Goal: Information Seeking & Learning: Learn about a topic

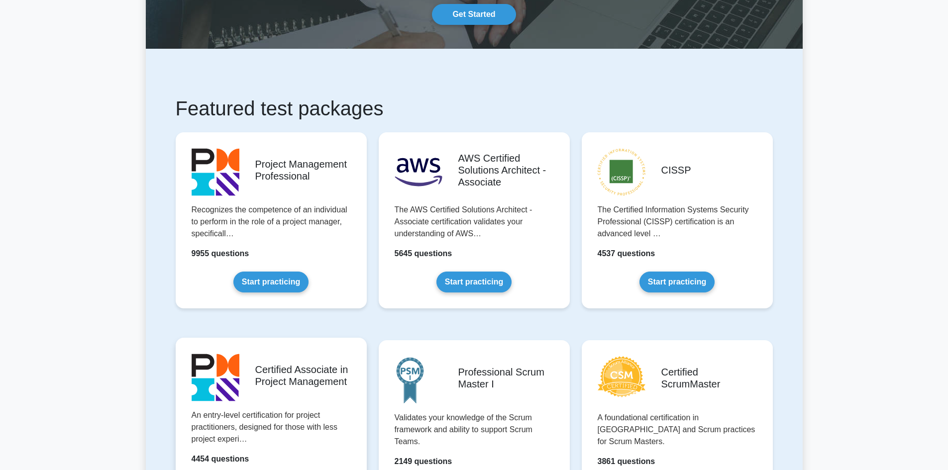
scroll to position [149, 0]
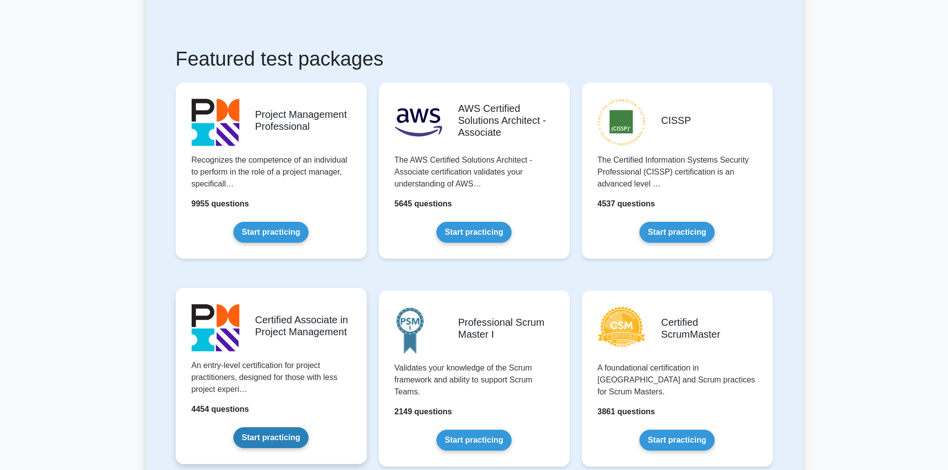
click at [286, 431] on link "Start practicing" at bounding box center [270, 437] width 75 height 21
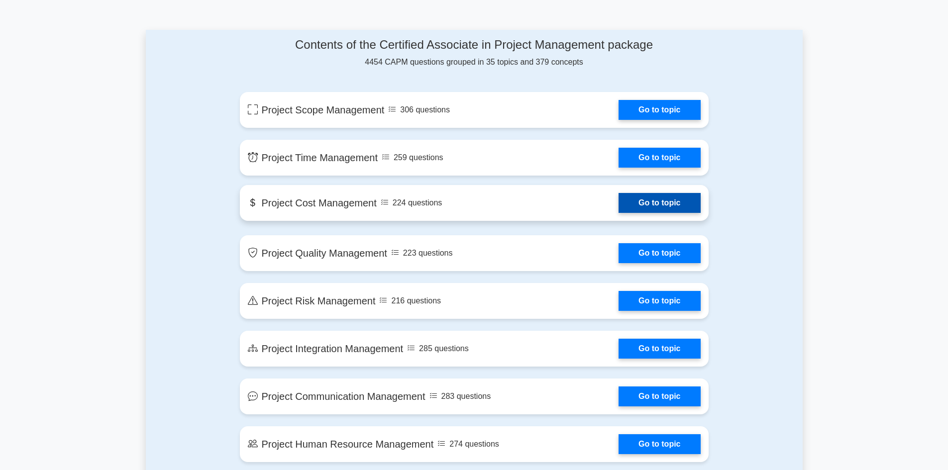
scroll to position [647, 0]
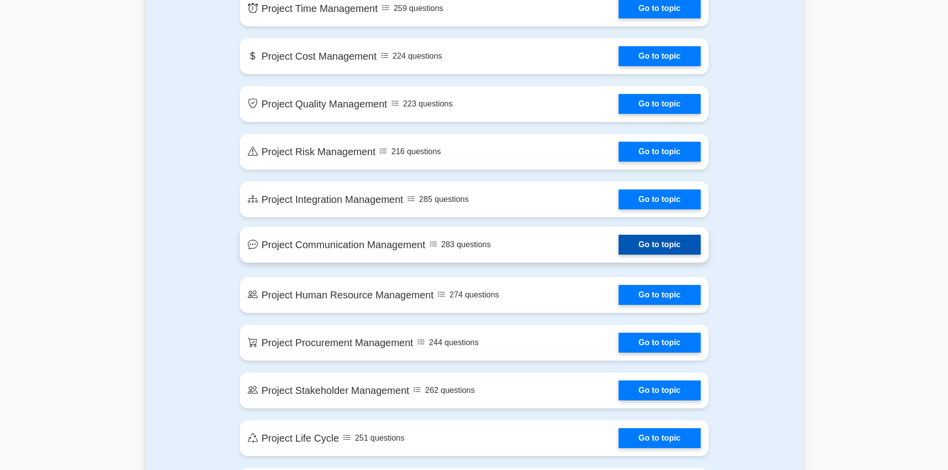
click at [619, 243] on link "Go to topic" at bounding box center [660, 245] width 82 height 20
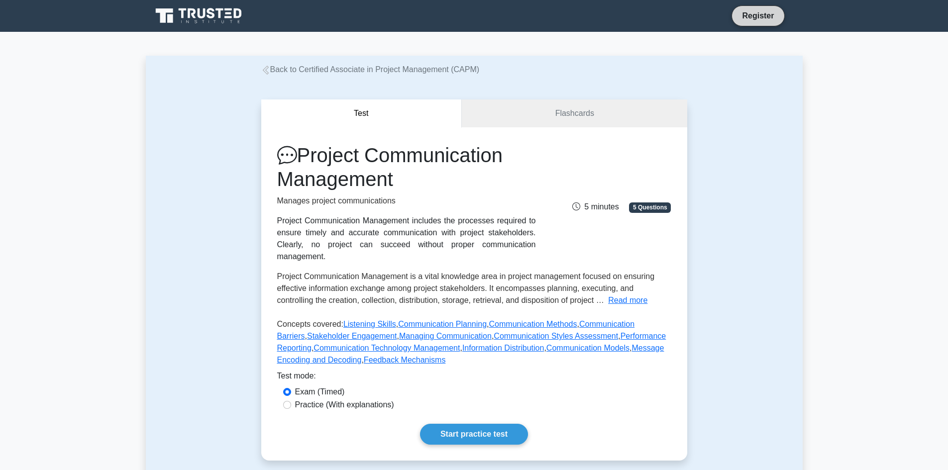
click at [747, 20] on link "Register" at bounding box center [758, 15] width 44 height 12
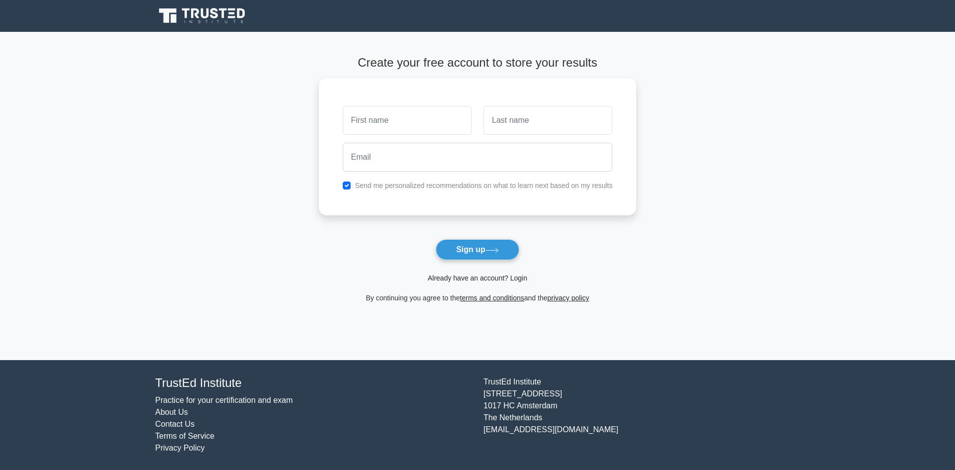
click at [455, 278] on link "Already have an account? Login" at bounding box center [478, 278] width 100 height 8
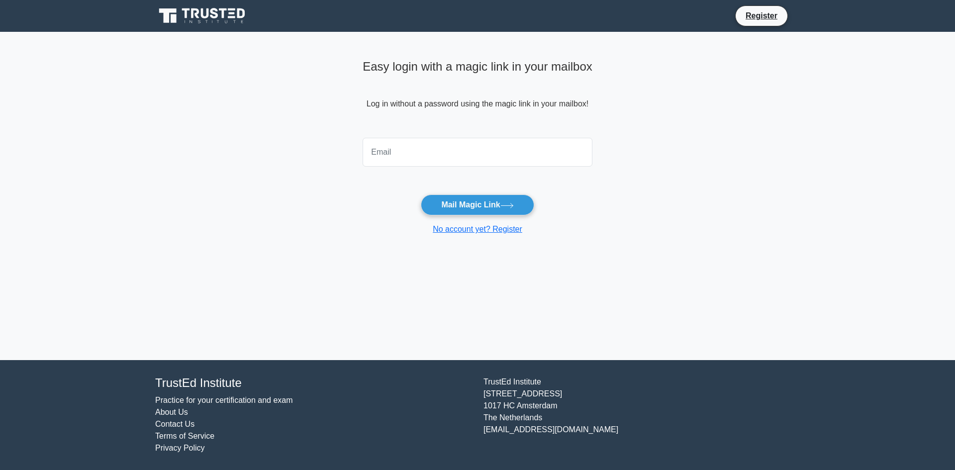
click at [444, 142] on input "email" at bounding box center [478, 152] width 230 height 29
type input "rheaseegobin@gmail.com"
click at [484, 203] on button "Mail Magic Link" at bounding box center [477, 205] width 113 height 21
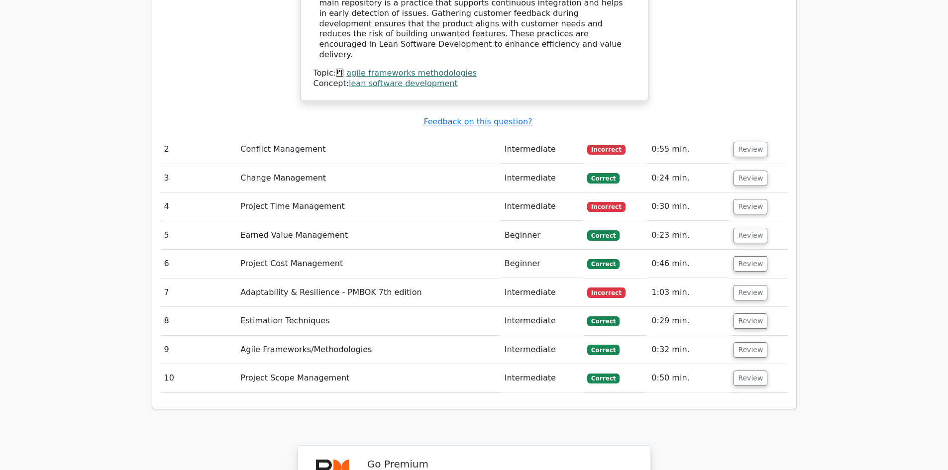
scroll to position [1592, 0]
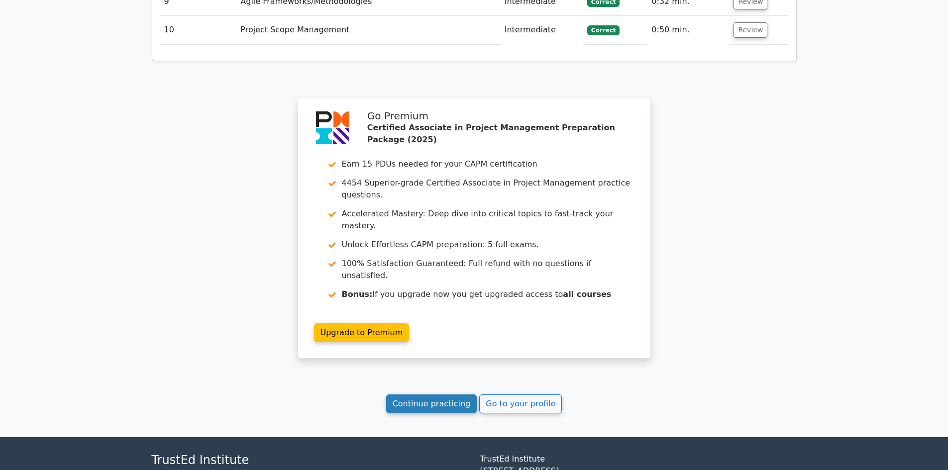
click at [433, 395] on link "Continue practicing" at bounding box center [431, 404] width 91 height 19
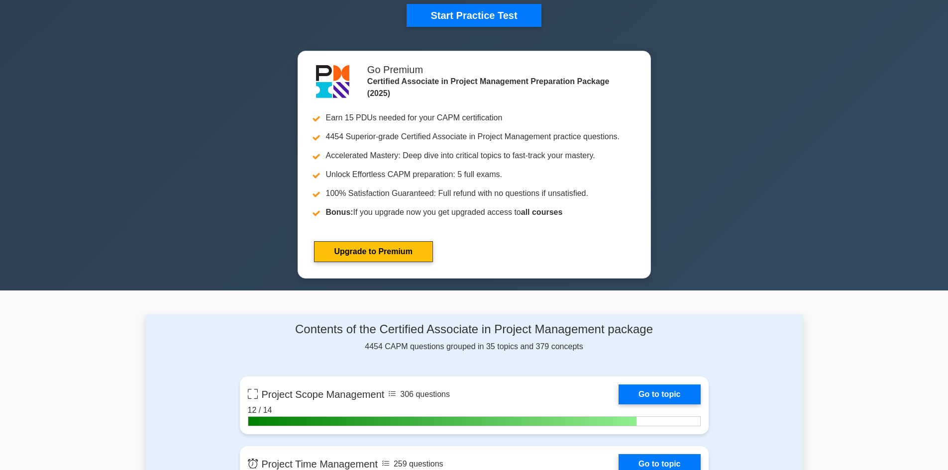
scroll to position [896, 0]
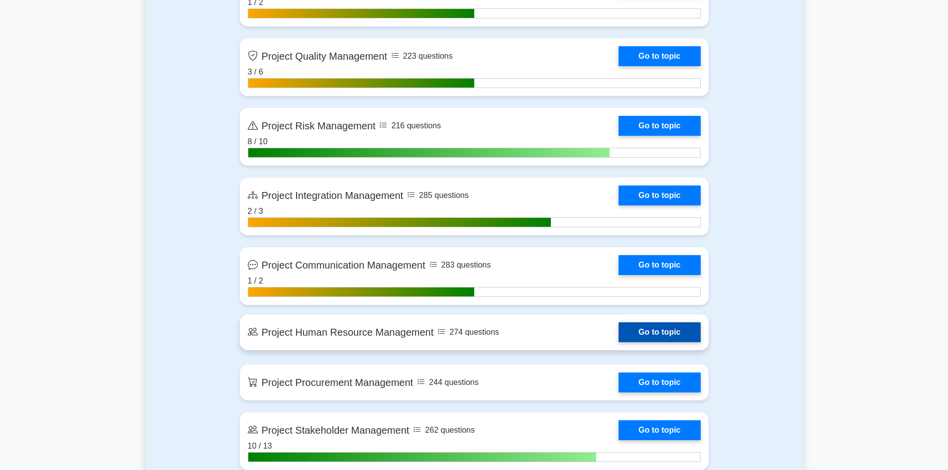
click at [619, 334] on link "Go to topic" at bounding box center [660, 332] width 82 height 20
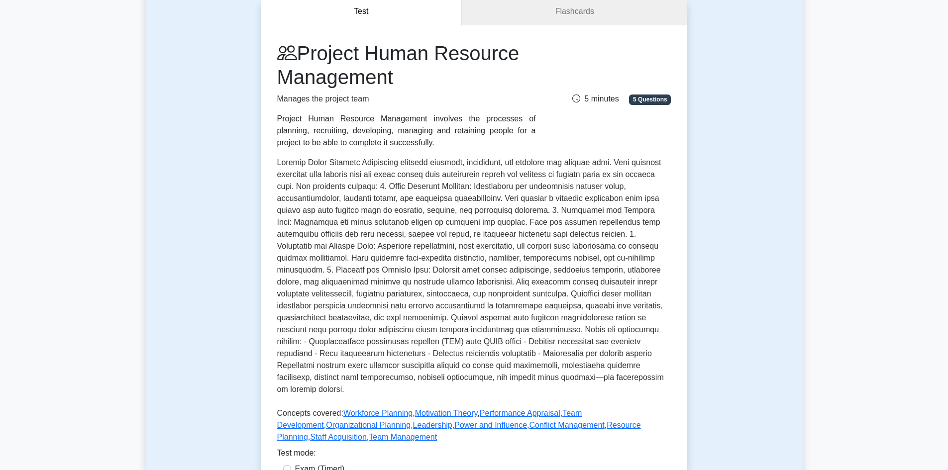
scroll to position [299, 0]
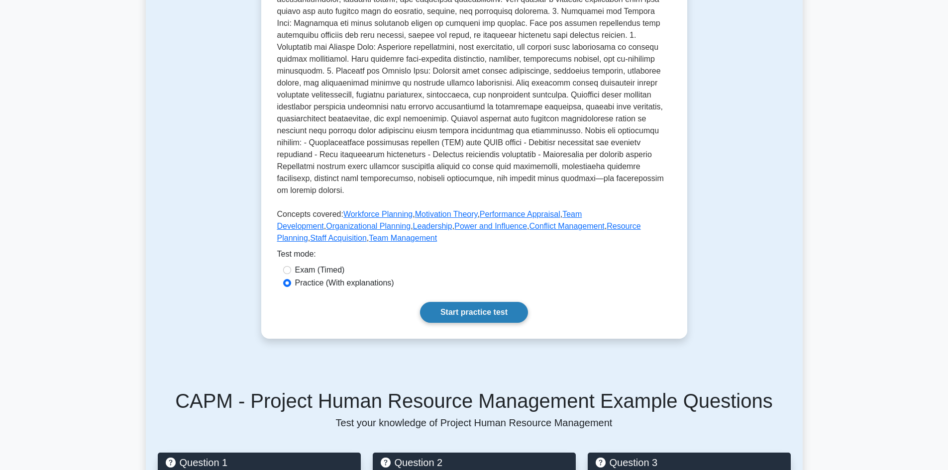
click at [499, 304] on link "Start practice test" at bounding box center [474, 312] width 108 height 21
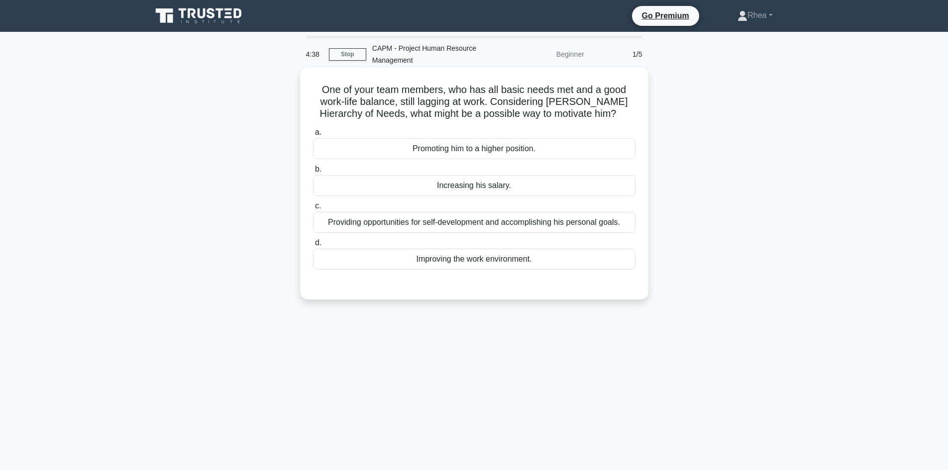
click at [454, 223] on div "Providing opportunities for self-development and accomplishing his personal goa…" at bounding box center [474, 222] width 322 height 21
click at [313, 209] on input "c. Providing opportunities for self-development and accomplishing his personal …" at bounding box center [313, 206] width 0 height 6
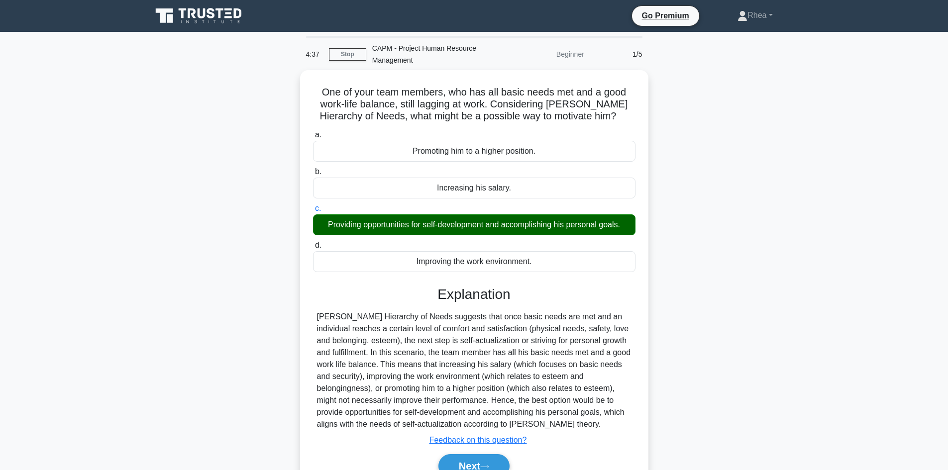
scroll to position [67, 0]
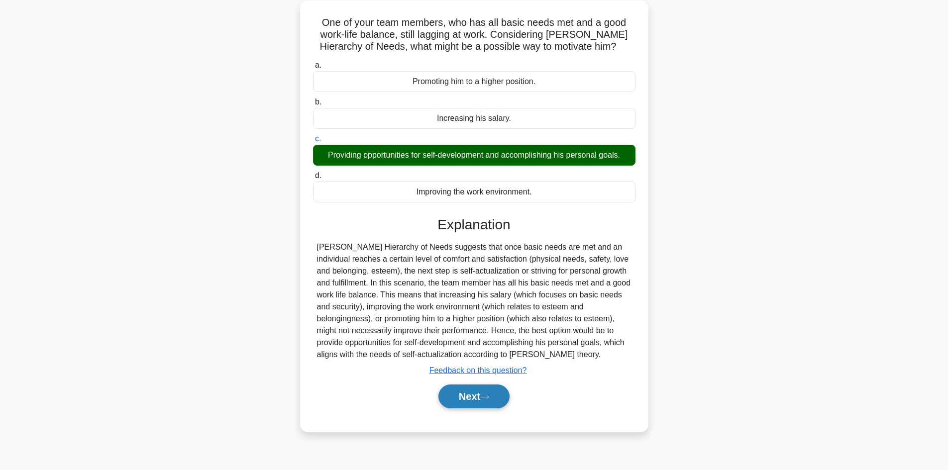
click at [460, 392] on button "Next" at bounding box center [473, 397] width 71 height 24
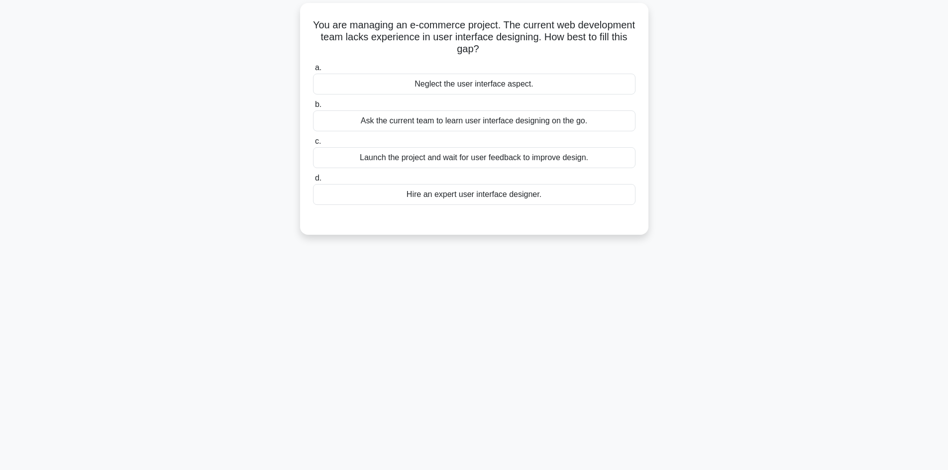
scroll to position [17, 0]
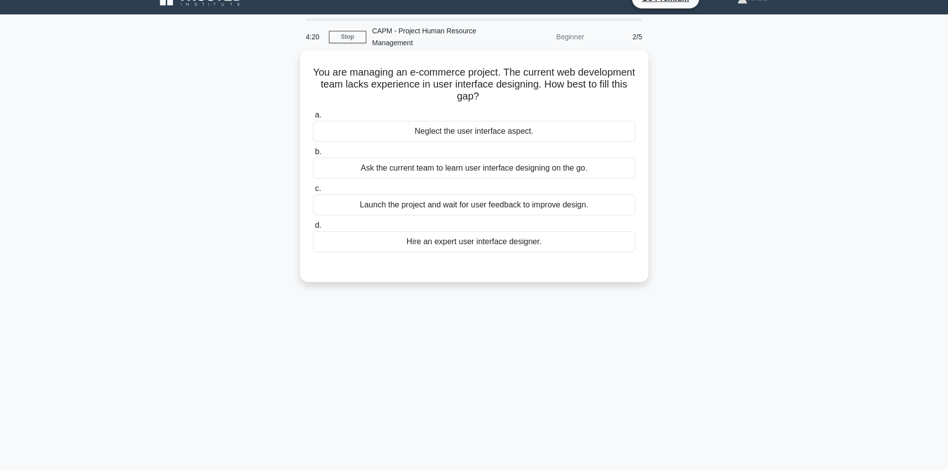
click at [471, 239] on div "Hire an expert user interface designer." at bounding box center [474, 241] width 322 height 21
click at [313, 229] on input "d. Hire an expert user interface designer." at bounding box center [313, 225] width 0 height 6
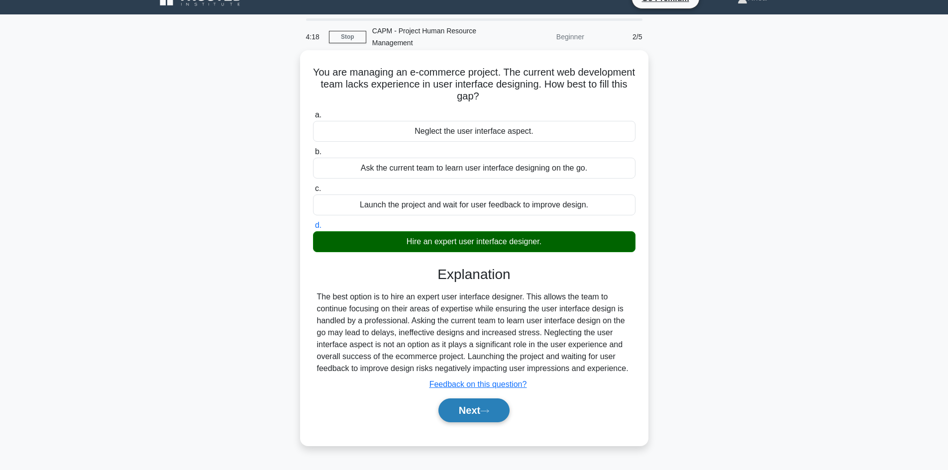
click at [452, 412] on button "Next" at bounding box center [473, 411] width 71 height 24
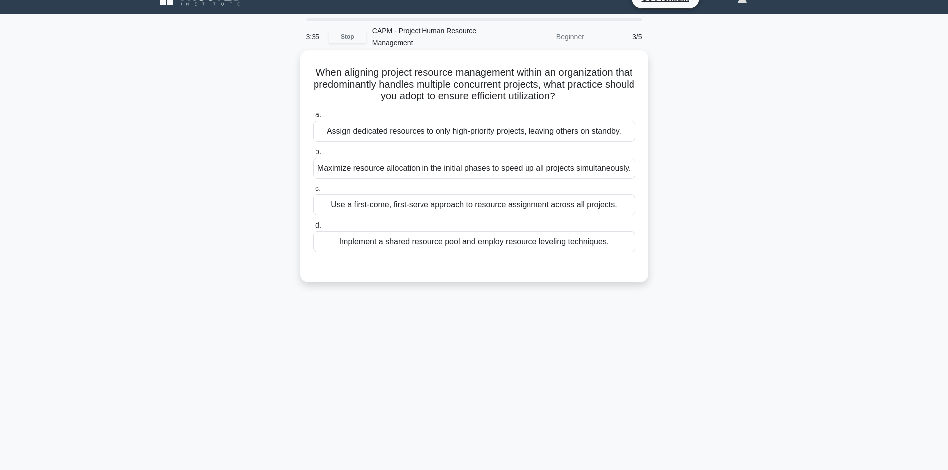
click at [468, 245] on div "Implement a shared resource pool and employ resource leveling techniques." at bounding box center [474, 241] width 322 height 21
click at [313, 229] on input "d. Implement a shared resource pool and employ resource leveling techniques." at bounding box center [313, 225] width 0 height 6
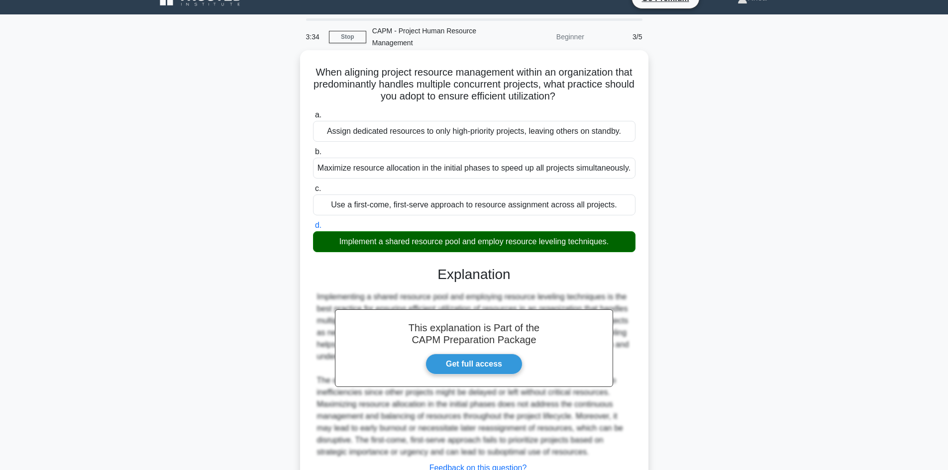
scroll to position [96, 0]
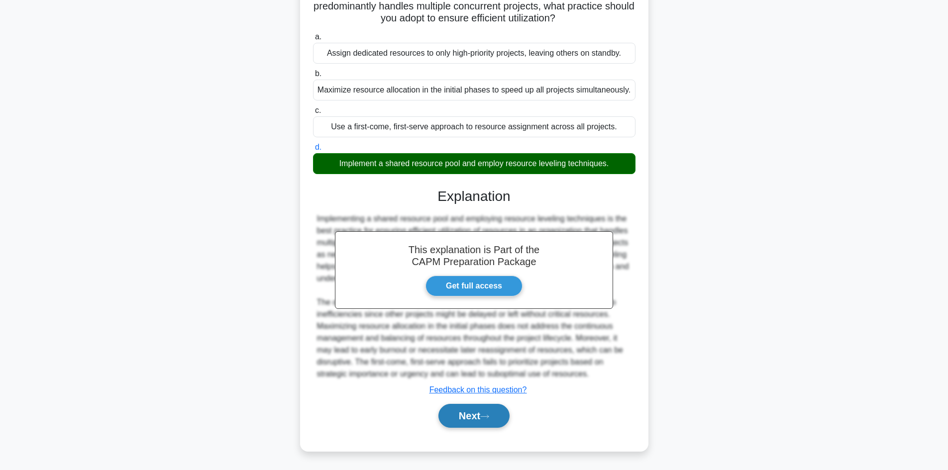
click at [476, 418] on button "Next" at bounding box center [473, 416] width 71 height 24
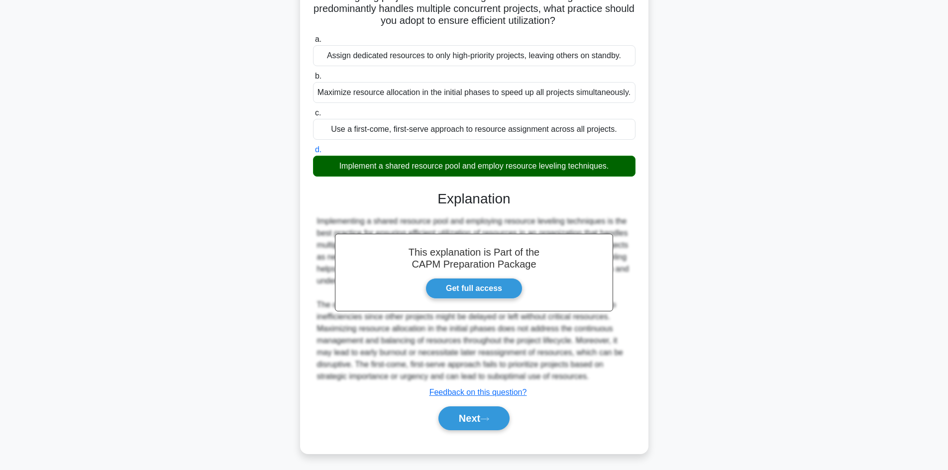
scroll to position [67, 0]
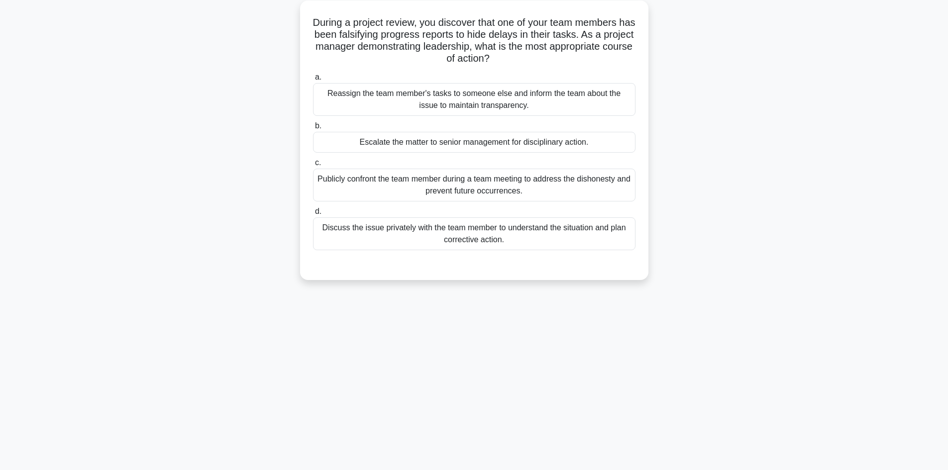
click at [574, 240] on div "Discuss the issue privately with the team member to understand the situation an…" at bounding box center [474, 233] width 322 height 33
click at [313, 215] on input "d. Discuss the issue privately with the team member to understand the situation…" at bounding box center [313, 211] width 0 height 6
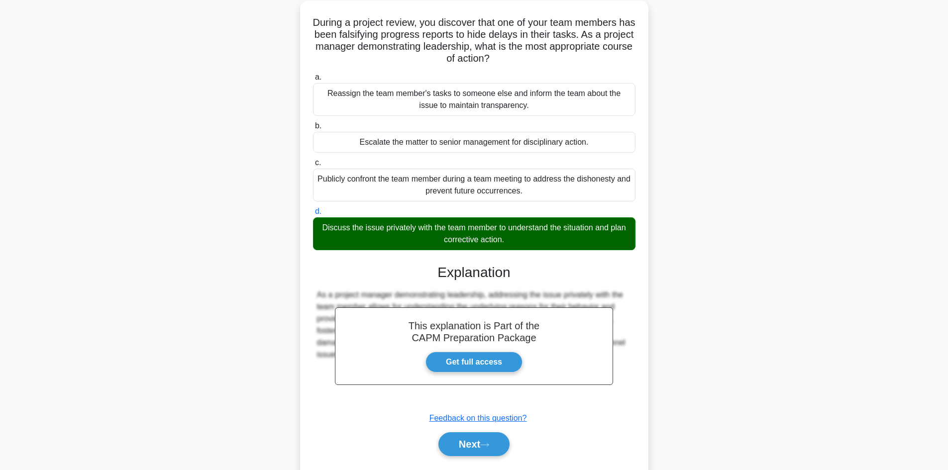
scroll to position [96, 0]
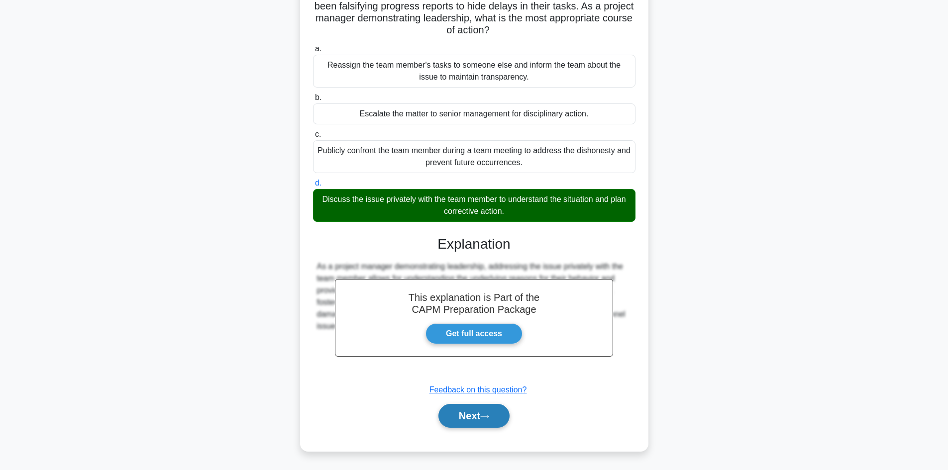
click at [471, 414] on button "Next" at bounding box center [473, 416] width 71 height 24
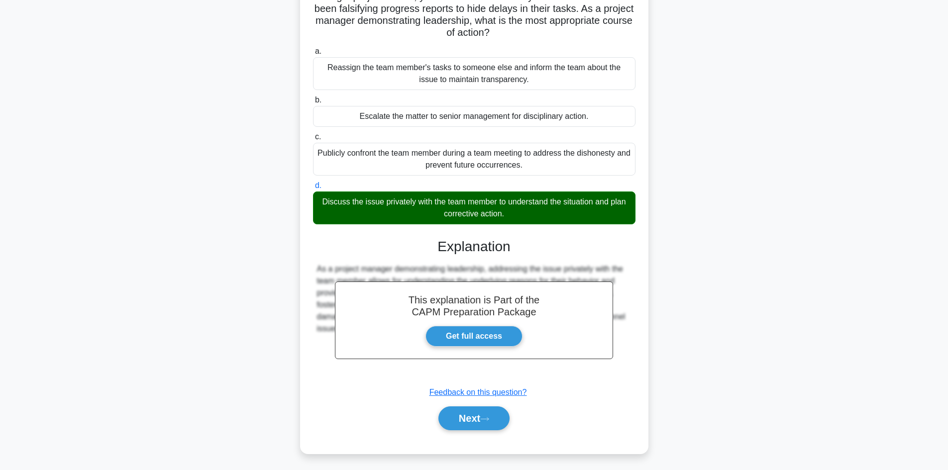
scroll to position [67, 0]
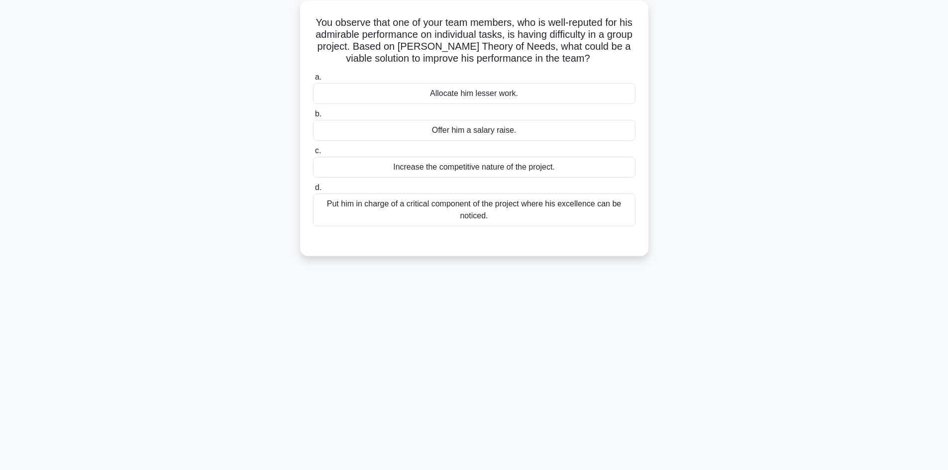
click at [503, 216] on div "Put him in charge of a critical component of the project where his excellence c…" at bounding box center [474, 210] width 322 height 33
click at [313, 191] on input "d. Put him in charge of a critical component of the project where his excellenc…" at bounding box center [313, 188] width 0 height 6
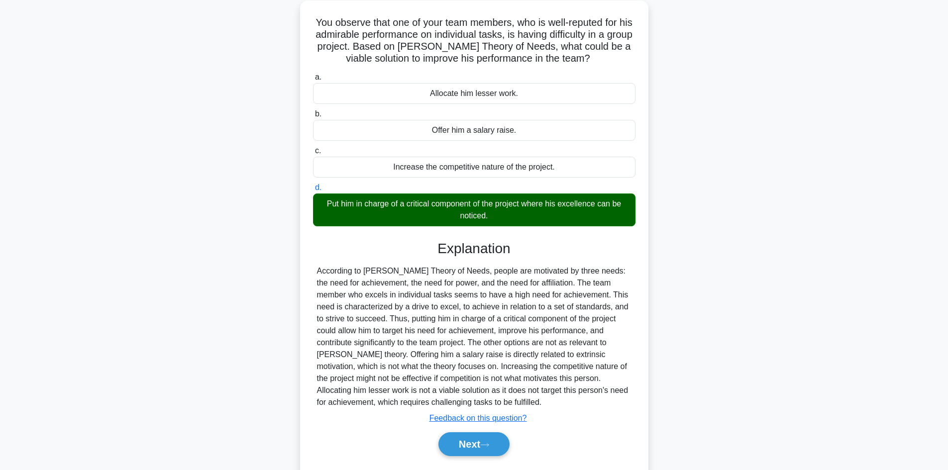
scroll to position [96, 0]
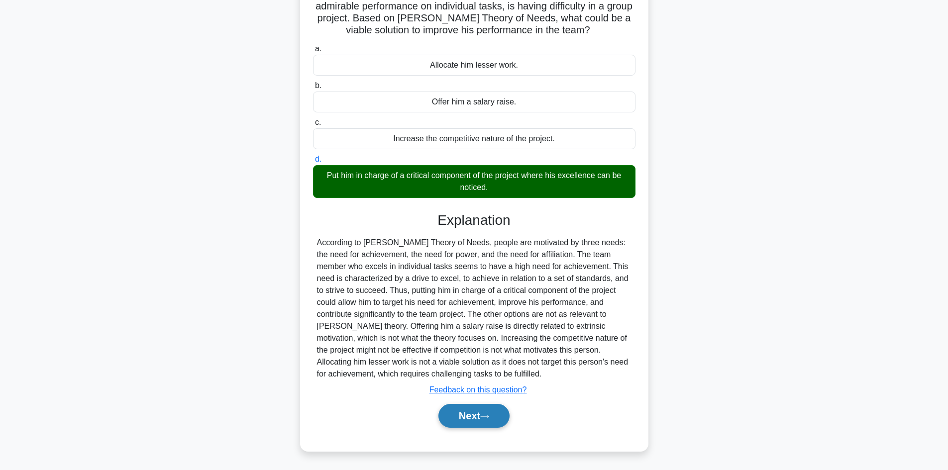
click at [460, 414] on button "Next" at bounding box center [473, 416] width 71 height 24
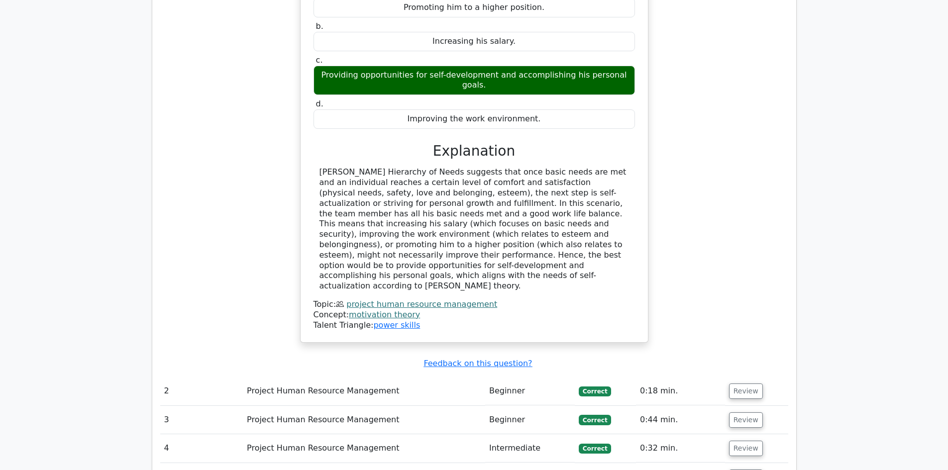
scroll to position [1244, 0]
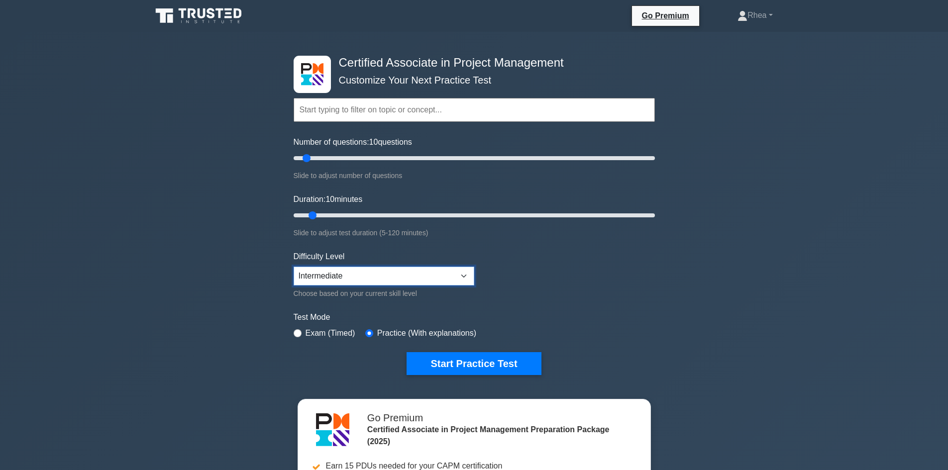
click at [457, 275] on select "Beginner Intermediate Expert" at bounding box center [384, 276] width 181 height 19
click at [294, 267] on select "Beginner Intermediate Expert" at bounding box center [384, 276] width 181 height 19
click at [434, 305] on form "Topics Project Scope Management Project Time Management Project Cost Management…" at bounding box center [474, 222] width 361 height 308
click at [460, 274] on select "Beginner Intermediate Expert" at bounding box center [384, 276] width 181 height 19
click at [294, 267] on select "Beginner Intermediate Expert" at bounding box center [384, 276] width 181 height 19
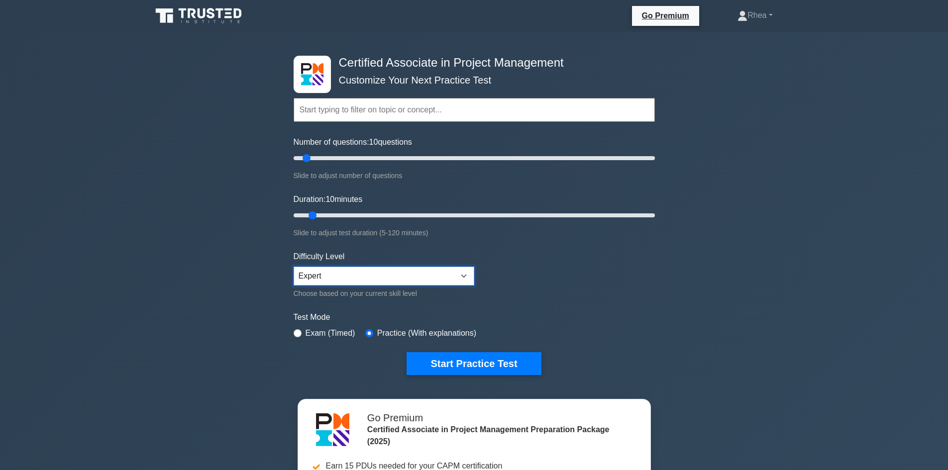
click at [437, 273] on select "Beginner Intermediate Expert" at bounding box center [384, 276] width 181 height 19
select select "intermediate"
click at [294, 267] on select "Beginner Intermediate Expert" at bounding box center [384, 276] width 181 height 19
click at [491, 368] on button "Start Practice Test" at bounding box center [474, 363] width 134 height 23
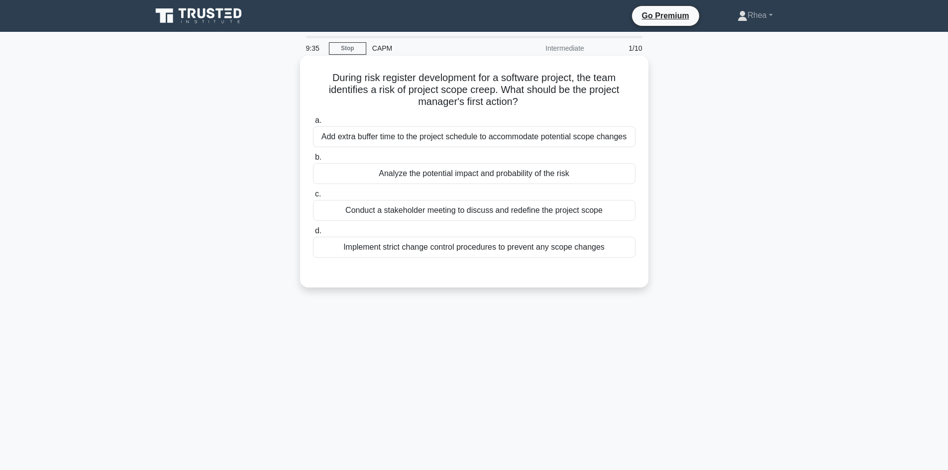
click at [498, 178] on div "Analyze the potential impact and probability of the risk" at bounding box center [474, 173] width 322 height 21
click at [313, 161] on input "b. Analyze the potential impact and probability of the risk" at bounding box center [313, 157] width 0 height 6
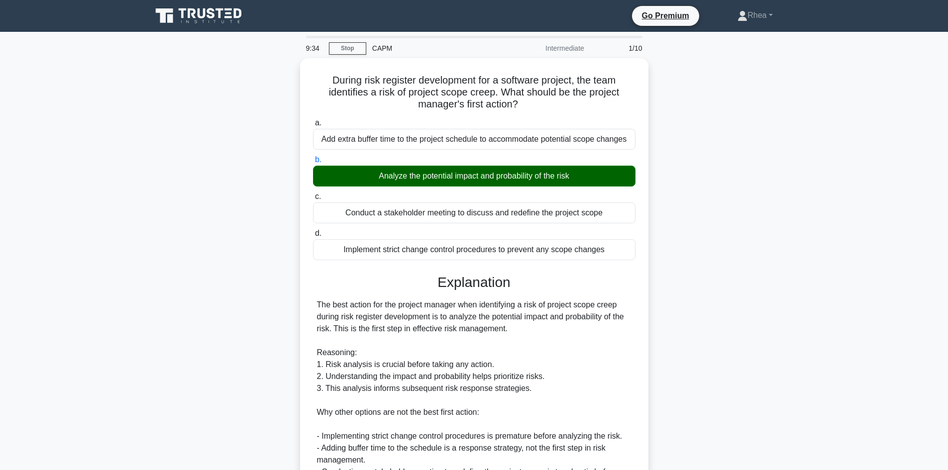
scroll to position [144, 0]
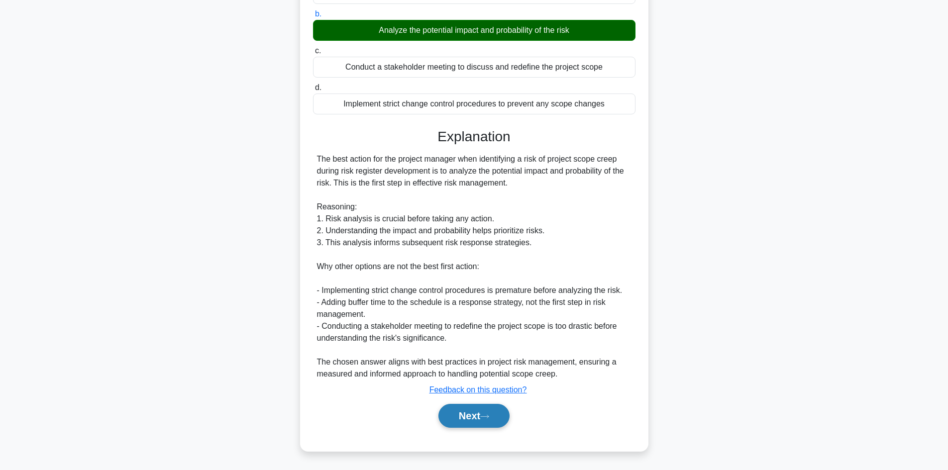
click at [466, 413] on button "Next" at bounding box center [473, 416] width 71 height 24
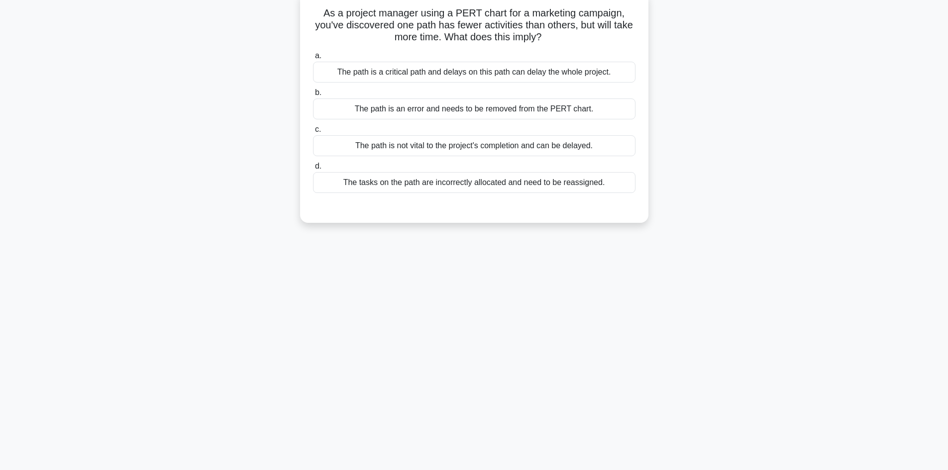
scroll to position [17, 0]
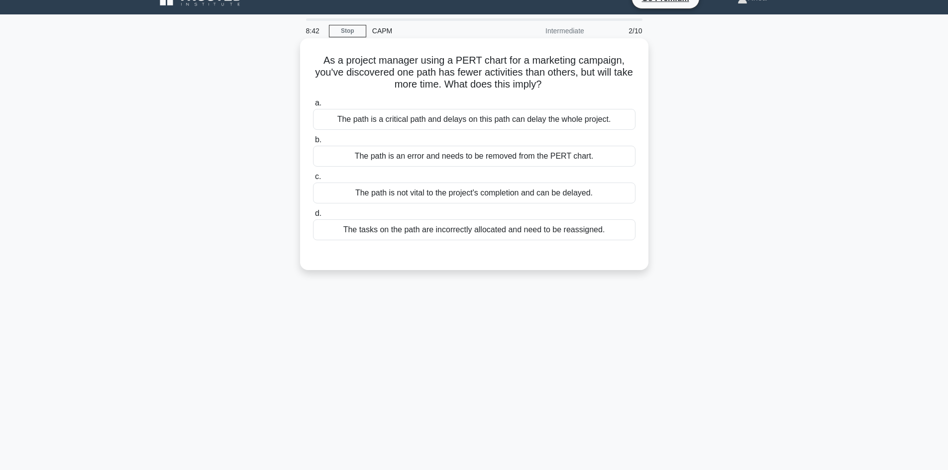
click at [494, 230] on div "The tasks on the path are incorrectly allocated and need to be reassigned." at bounding box center [474, 229] width 322 height 21
click at [313, 217] on input "d. The tasks on the path are incorrectly allocated and need to be reassigned." at bounding box center [313, 213] width 0 height 6
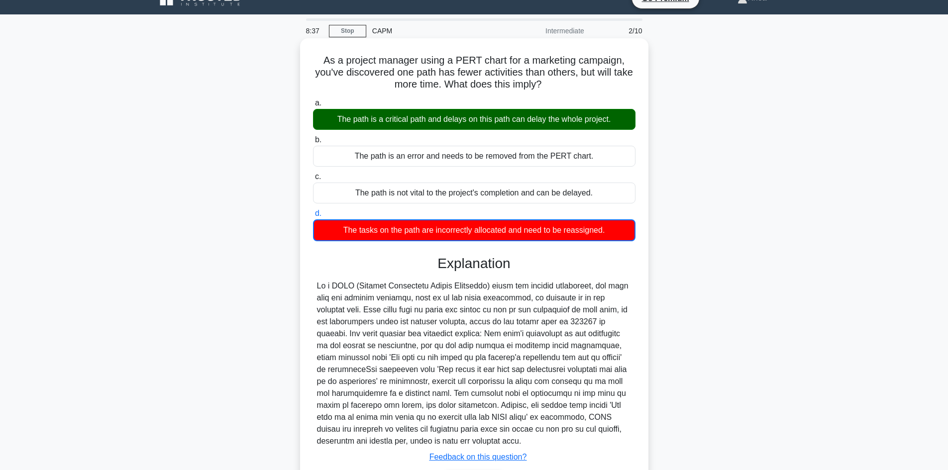
scroll to position [85, 0]
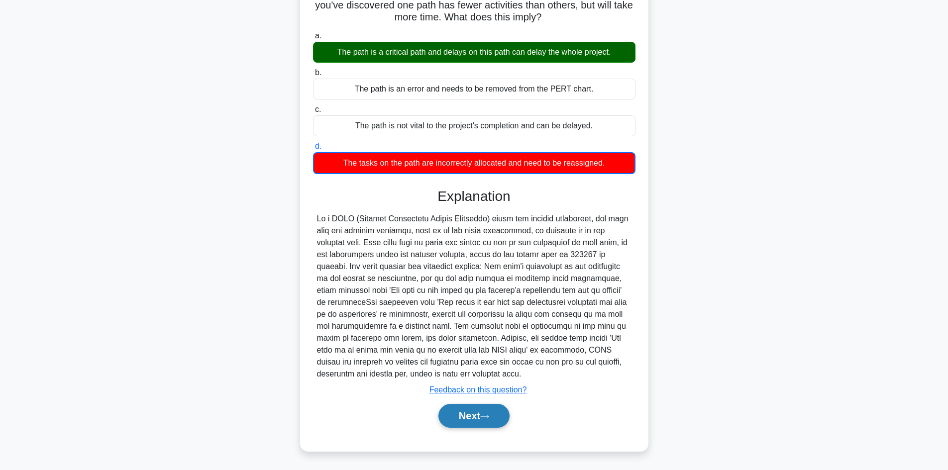
click at [477, 415] on button "Next" at bounding box center [473, 416] width 71 height 24
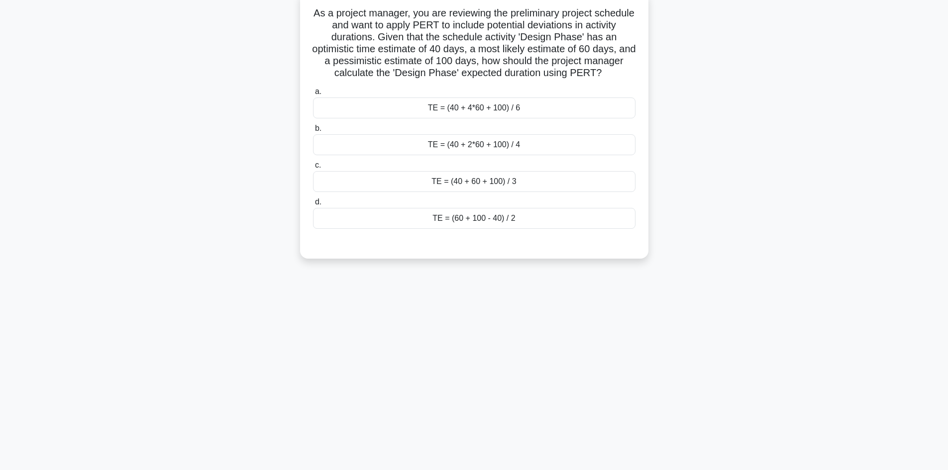
scroll to position [0, 0]
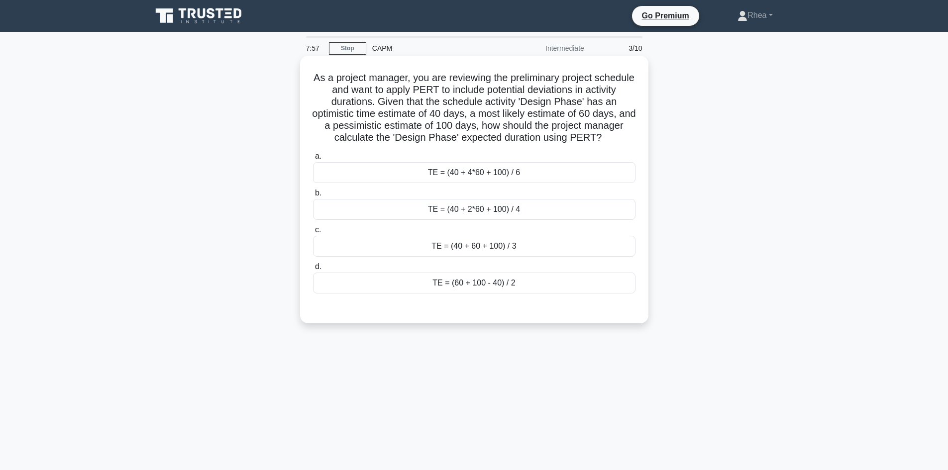
click at [553, 250] on div "TE = (40 + 60 + 100) / 3" at bounding box center [474, 246] width 322 height 21
click at [313, 233] on input "c. TE = (40 + 60 + 100) / 3" at bounding box center [313, 230] width 0 height 6
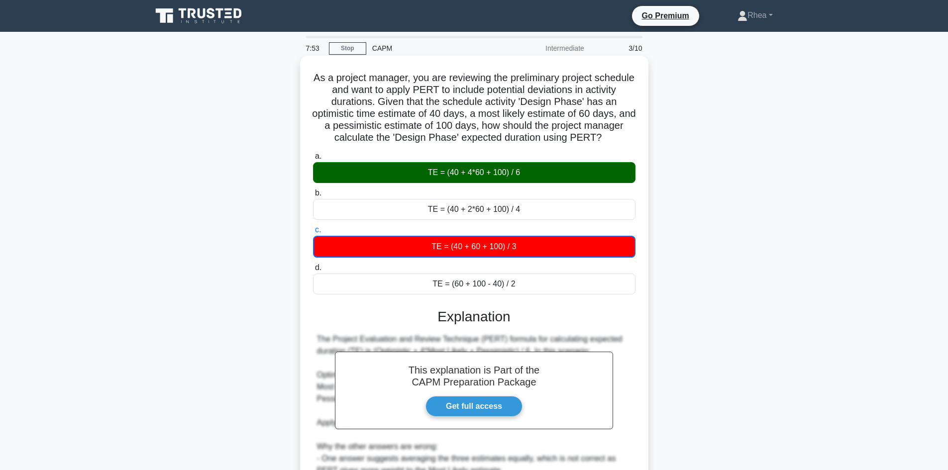
scroll to position [145, 0]
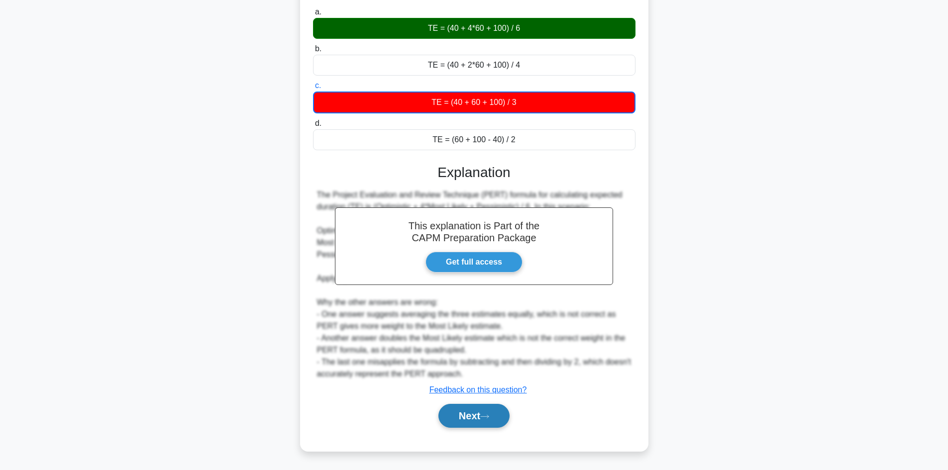
click at [471, 417] on button "Next" at bounding box center [473, 416] width 71 height 24
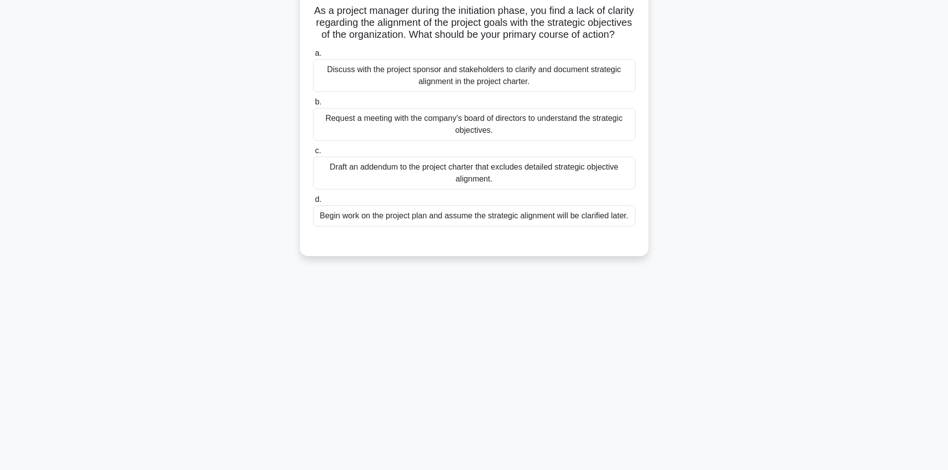
scroll to position [0, 0]
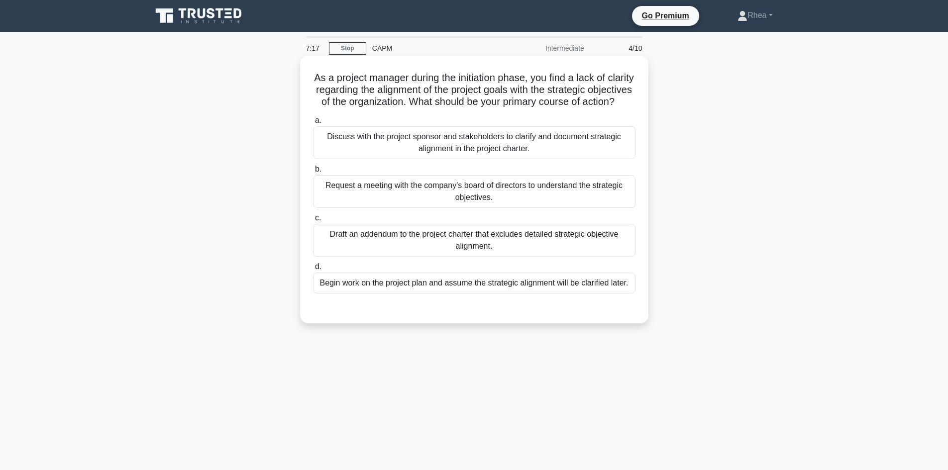
click at [544, 158] on div "Discuss with the project sponsor and stakeholders to clarify and document strat…" at bounding box center [474, 142] width 322 height 33
click at [313, 124] on input "a. Discuss with the project sponsor and stakeholders to clarify and document st…" at bounding box center [313, 120] width 0 height 6
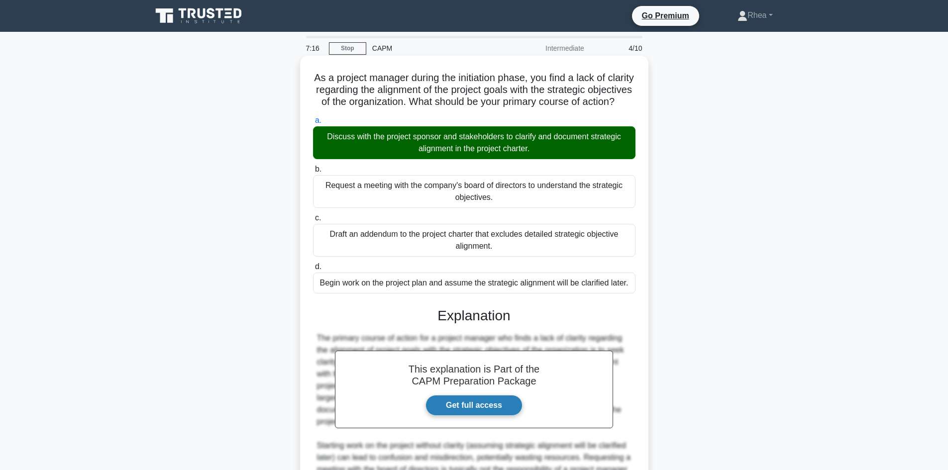
scroll to position [168, 0]
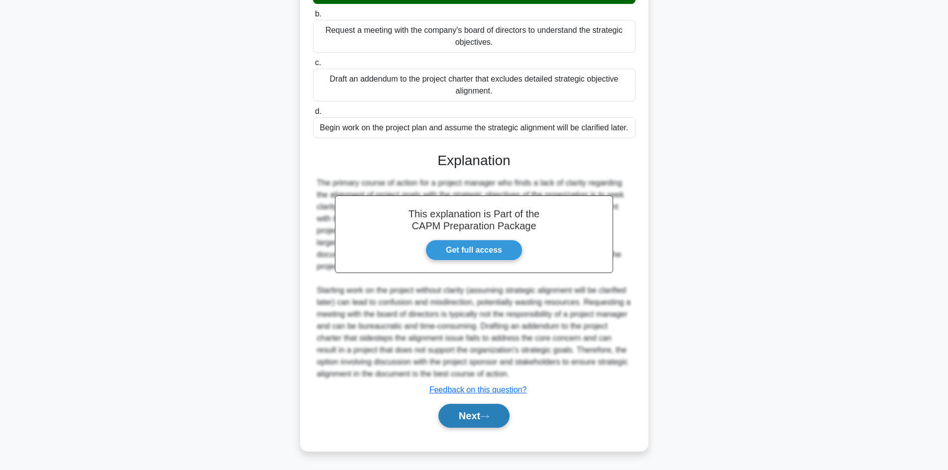
click at [463, 416] on button "Next" at bounding box center [473, 416] width 71 height 24
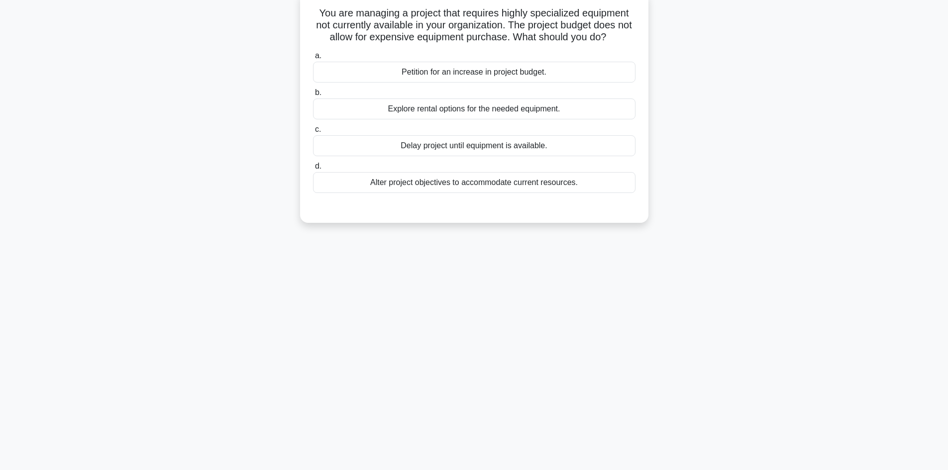
scroll to position [17, 0]
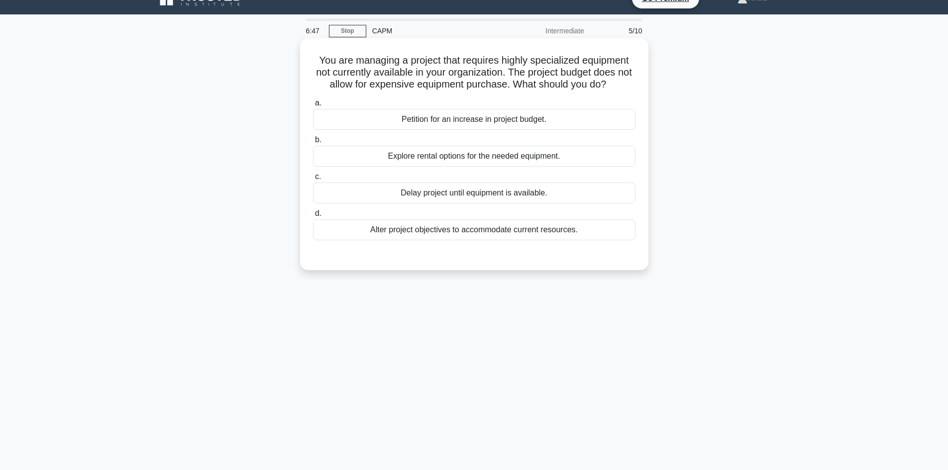
click at [568, 158] on div "Explore rental options for the needed equipment." at bounding box center [474, 156] width 322 height 21
click at [313, 143] on input "b. Explore rental options for the needed equipment." at bounding box center [313, 140] width 0 height 6
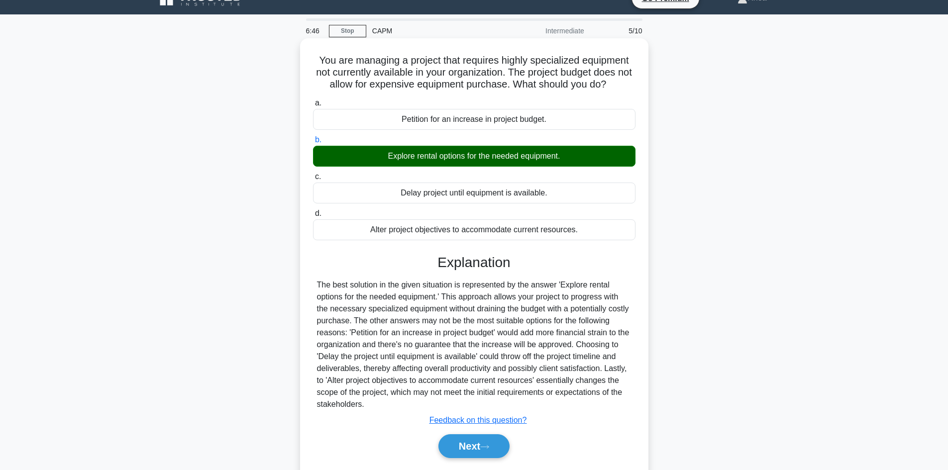
scroll to position [67, 0]
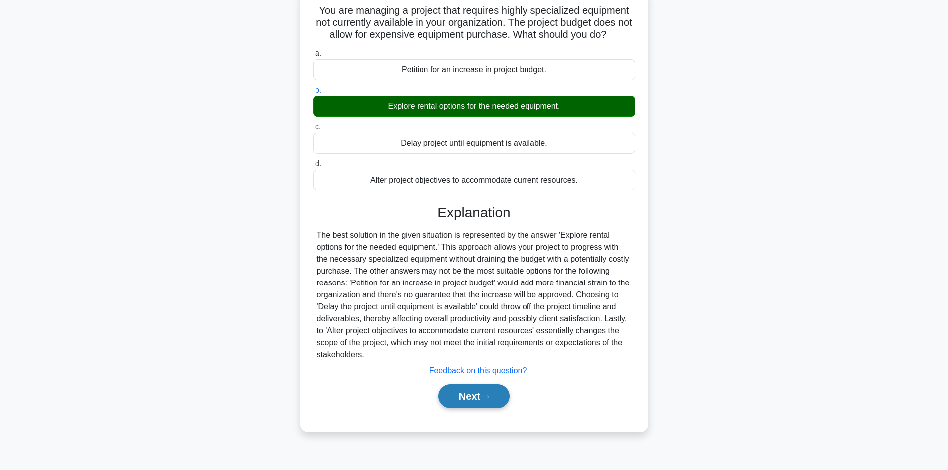
click at [470, 404] on button "Next" at bounding box center [473, 397] width 71 height 24
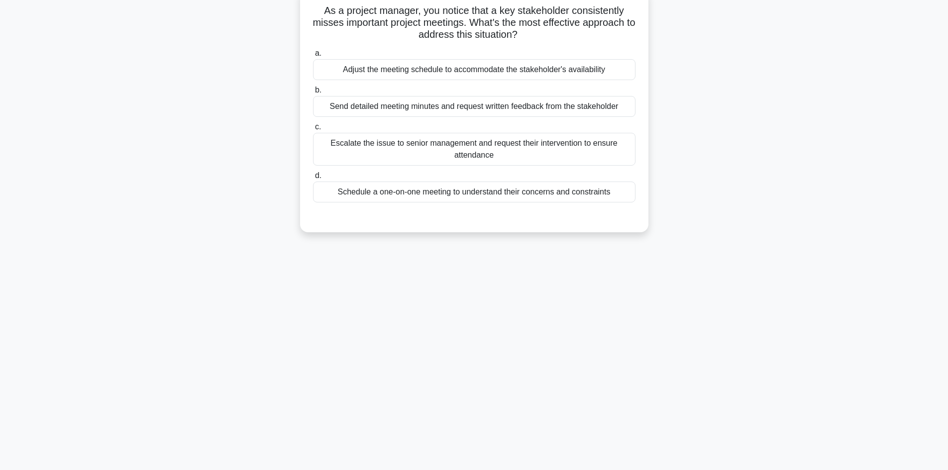
scroll to position [17, 0]
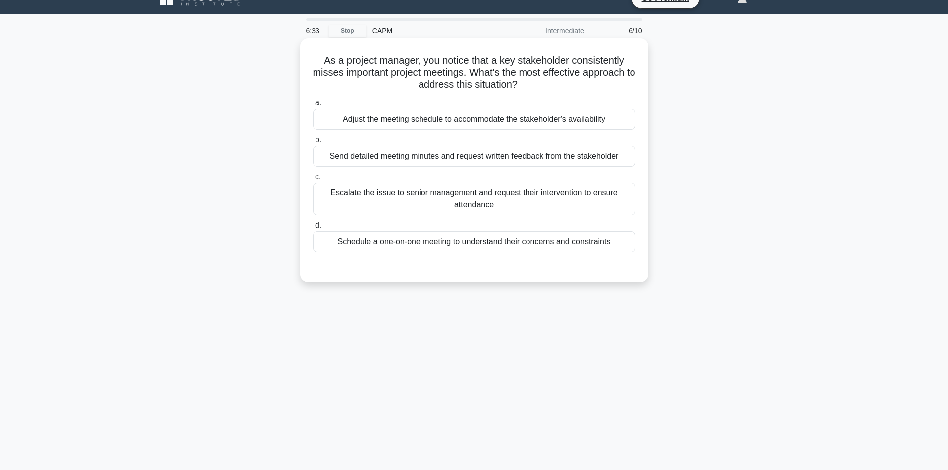
click at [506, 244] on div "Schedule a one-on-one meeting to understand their concerns and constraints" at bounding box center [474, 241] width 322 height 21
click at [313, 229] on input "d. Schedule a one-on-one meeting to understand their concerns and constraints" at bounding box center [313, 225] width 0 height 6
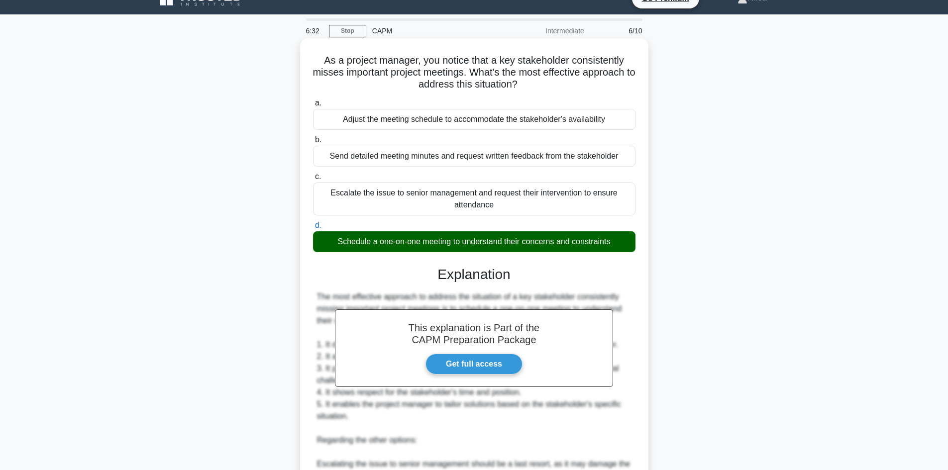
scroll to position [251, 0]
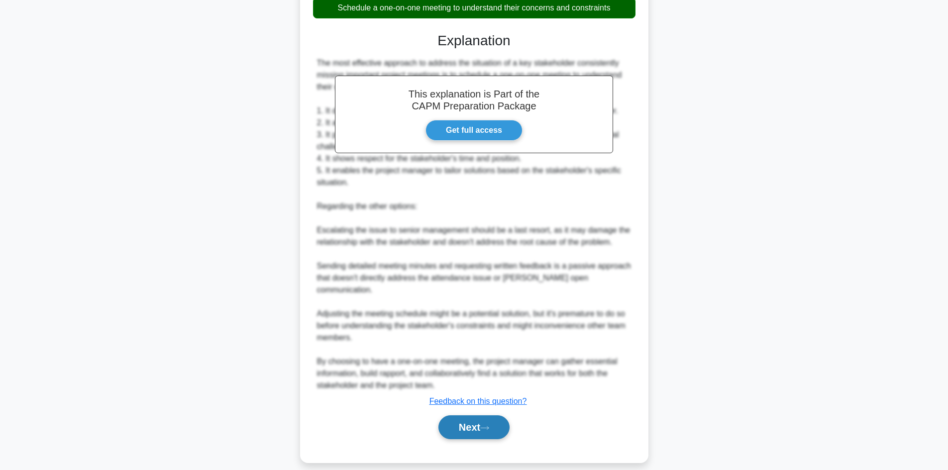
click at [463, 421] on button "Next" at bounding box center [473, 427] width 71 height 24
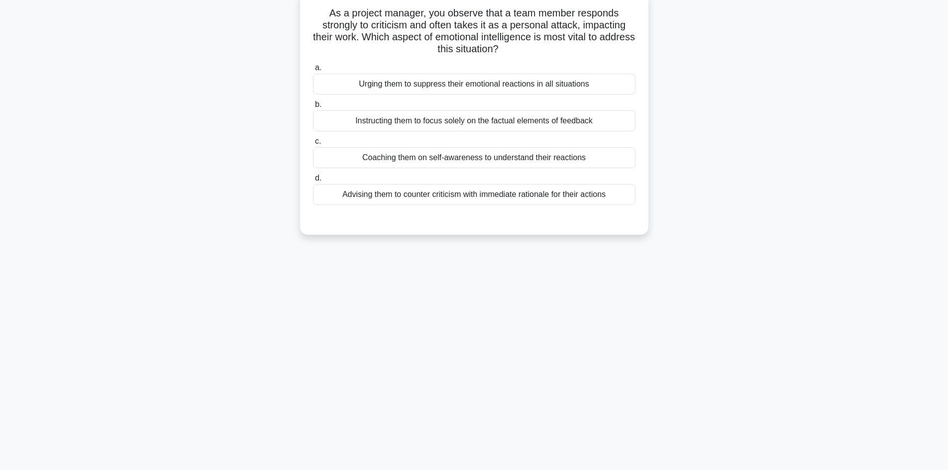
scroll to position [0, 0]
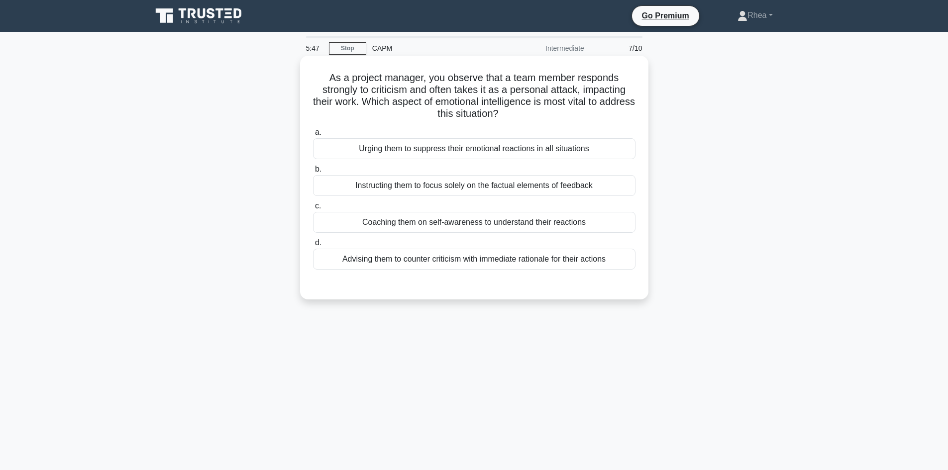
click at [476, 191] on div "Instructing them to focus solely on the factual elements of feedback" at bounding box center [474, 185] width 322 height 21
click at [313, 173] on input "b. Instructing them to focus solely on the factual elements of feedback" at bounding box center [313, 169] width 0 height 6
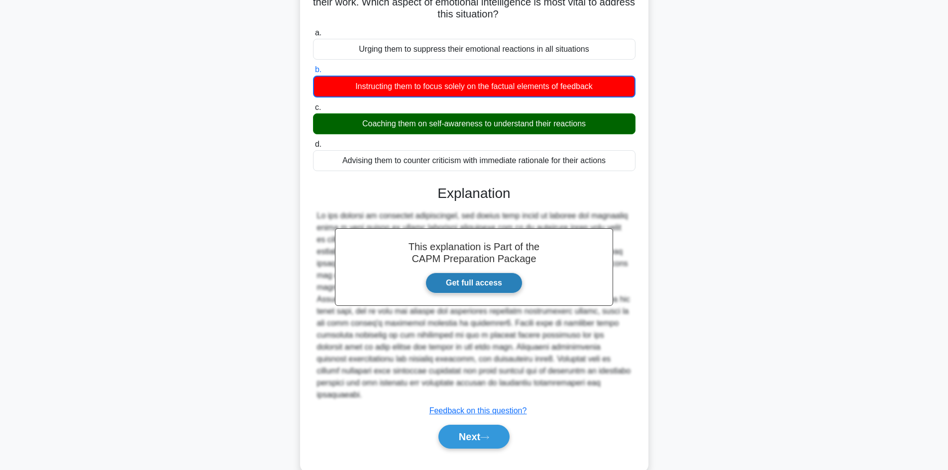
scroll to position [109, 0]
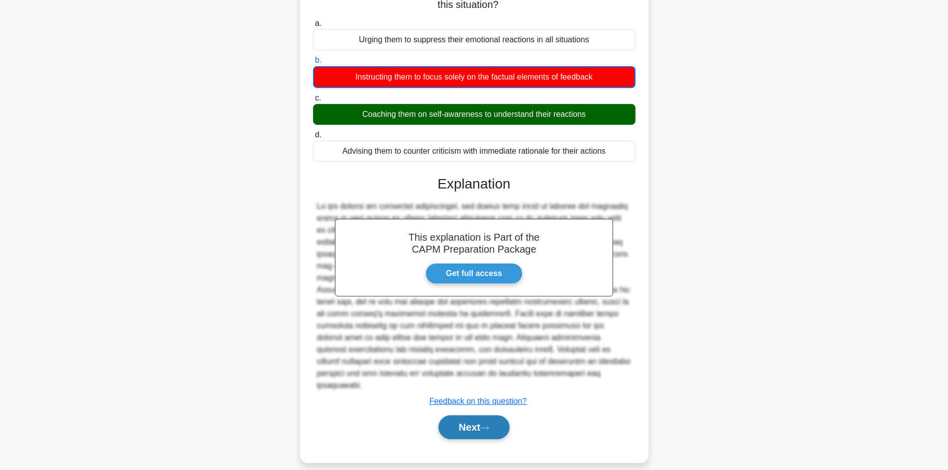
click at [473, 415] on button "Next" at bounding box center [473, 427] width 71 height 24
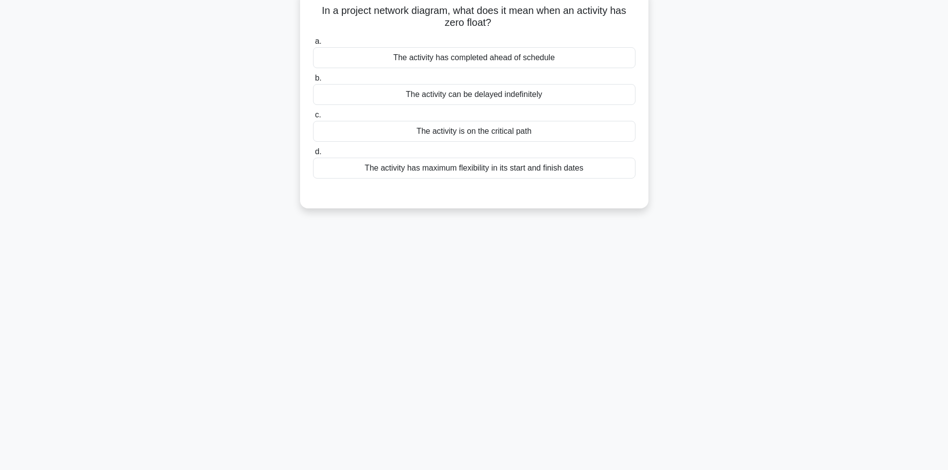
scroll to position [0, 0]
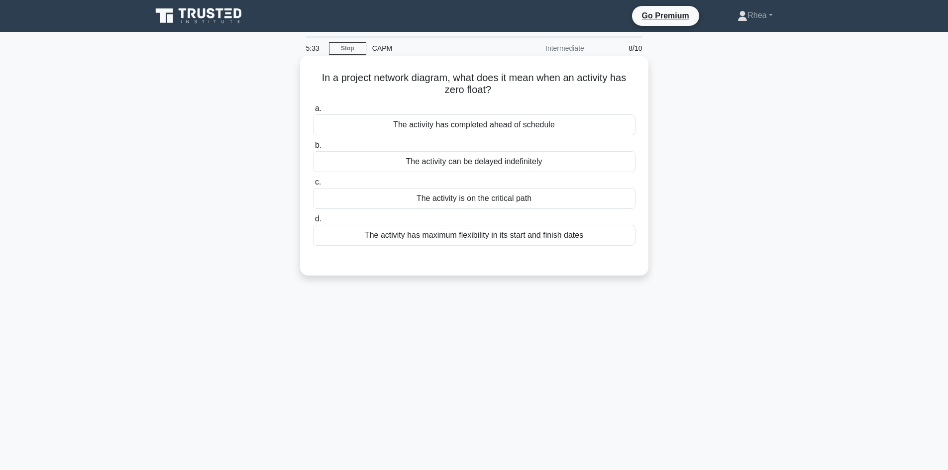
click at [528, 201] on div "The activity is on the critical path" at bounding box center [474, 198] width 322 height 21
click at [313, 186] on input "c. The activity is on the critical path" at bounding box center [313, 182] width 0 height 6
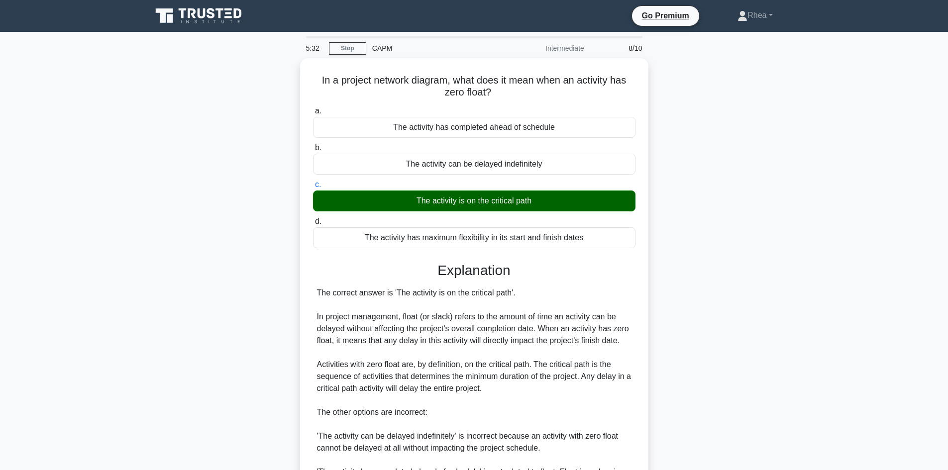
scroll to position [144, 0]
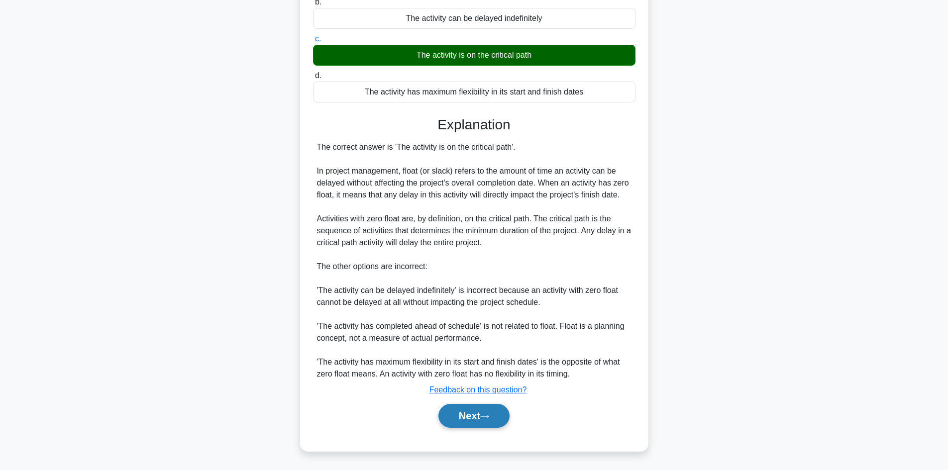
click at [474, 418] on button "Next" at bounding box center [473, 416] width 71 height 24
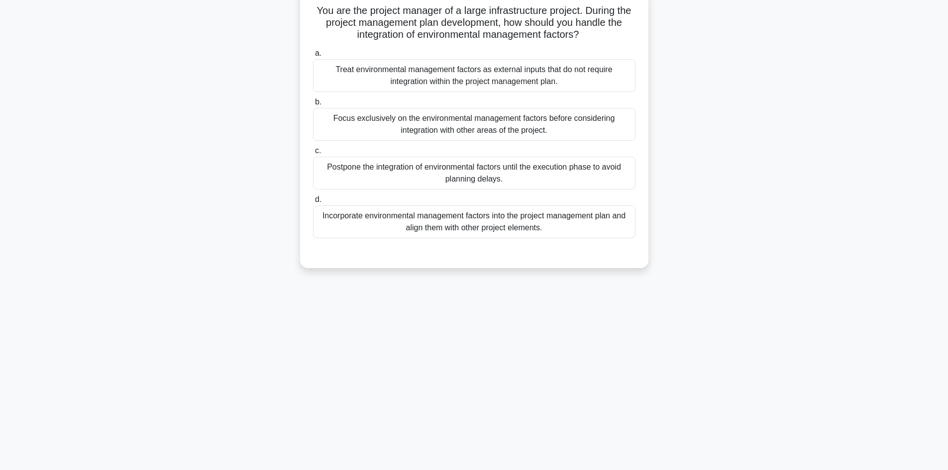
scroll to position [0, 0]
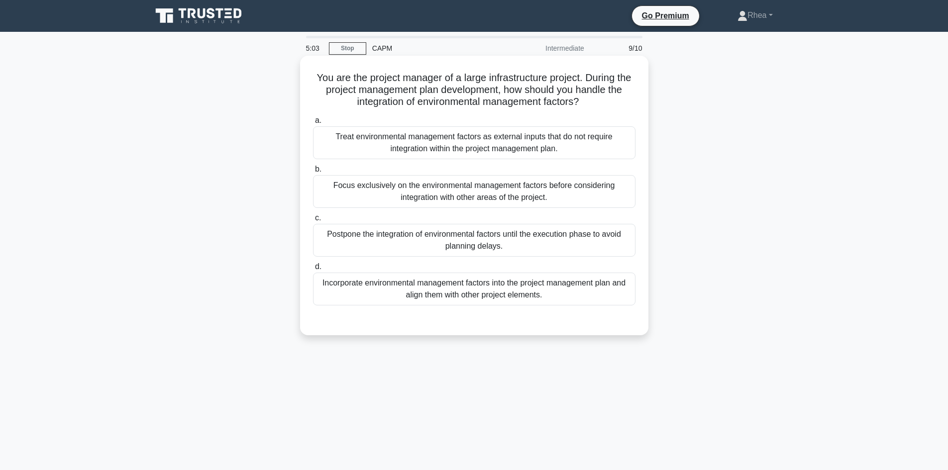
click at [552, 300] on div "Incorporate environmental management factors into the project management plan a…" at bounding box center [474, 289] width 322 height 33
click at [313, 270] on input "d. Incorporate environmental management factors into the project management pla…" at bounding box center [313, 267] width 0 height 6
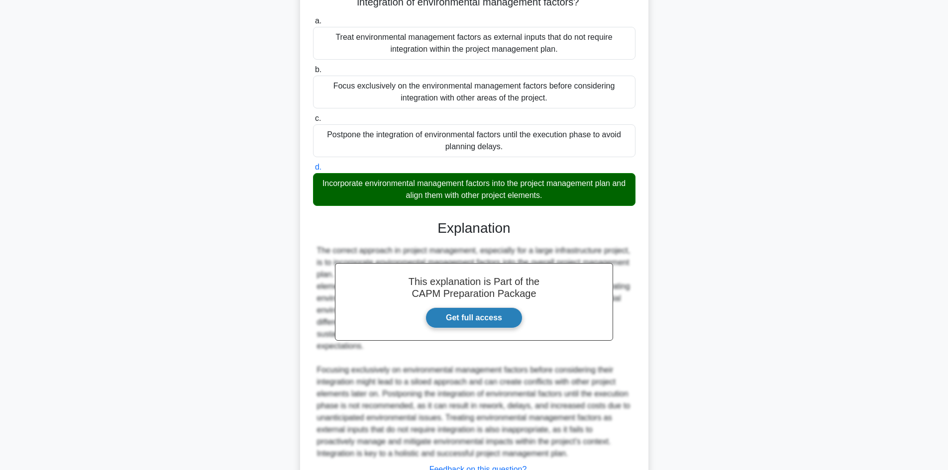
scroll to position [180, 0]
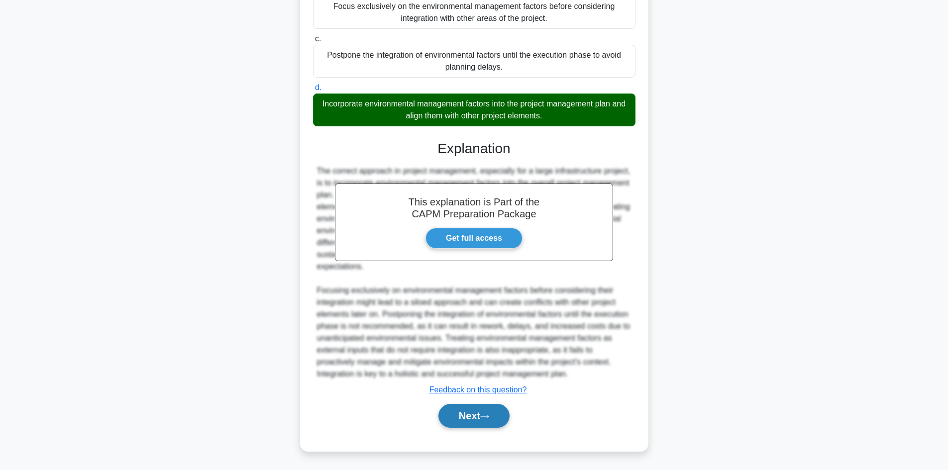
click at [472, 418] on button "Next" at bounding box center [473, 416] width 71 height 24
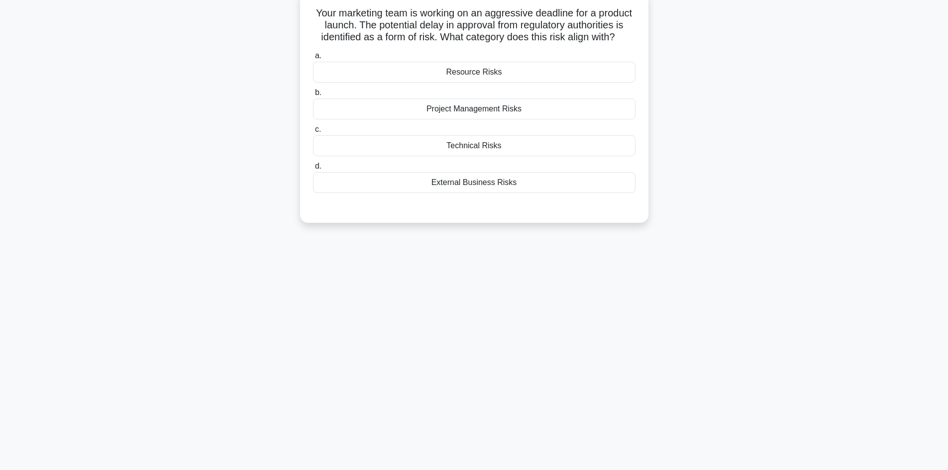
scroll to position [0, 0]
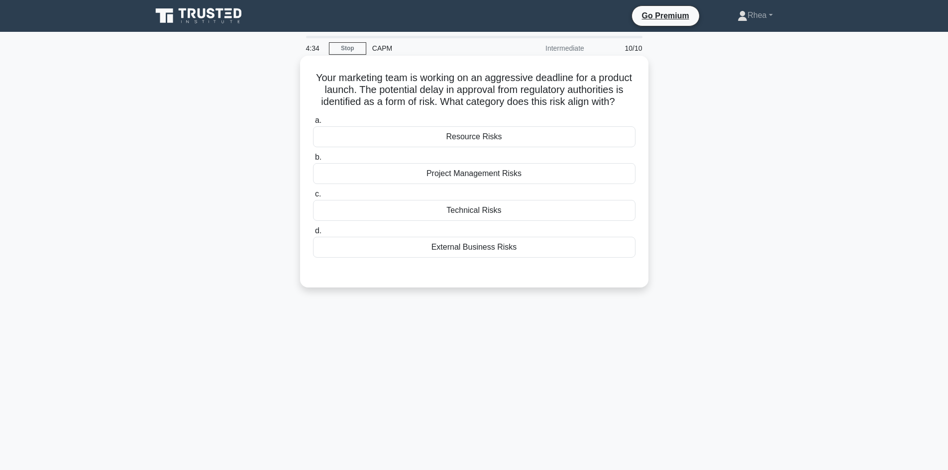
click at [495, 258] on div "External Business Risks" at bounding box center [474, 247] width 322 height 21
click at [313, 234] on input "d. External Business Risks" at bounding box center [313, 231] width 0 height 6
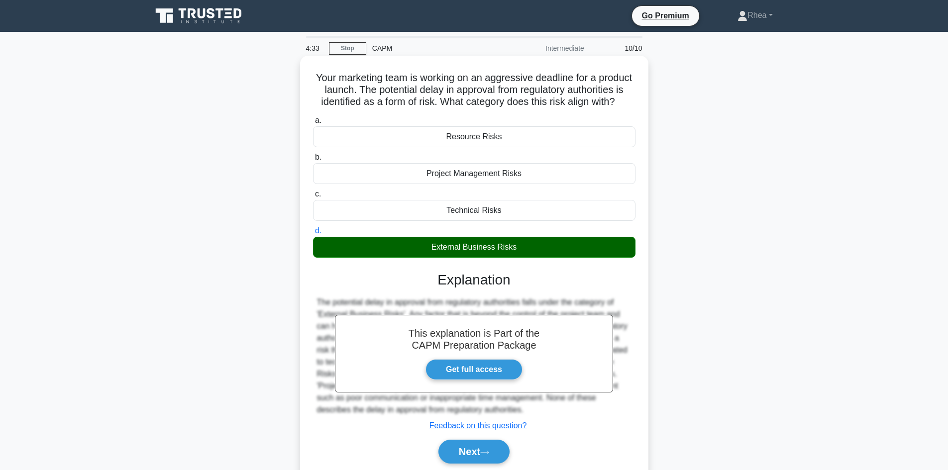
scroll to position [67, 0]
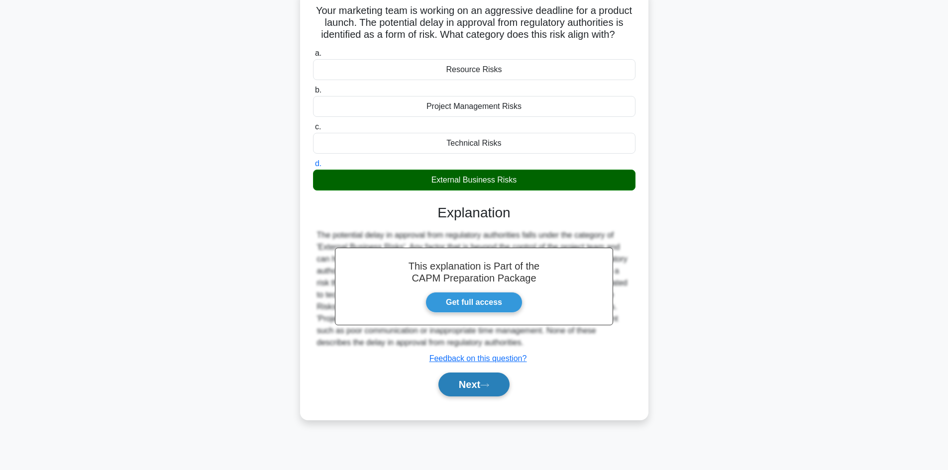
click at [465, 397] on button "Next" at bounding box center [473, 385] width 71 height 24
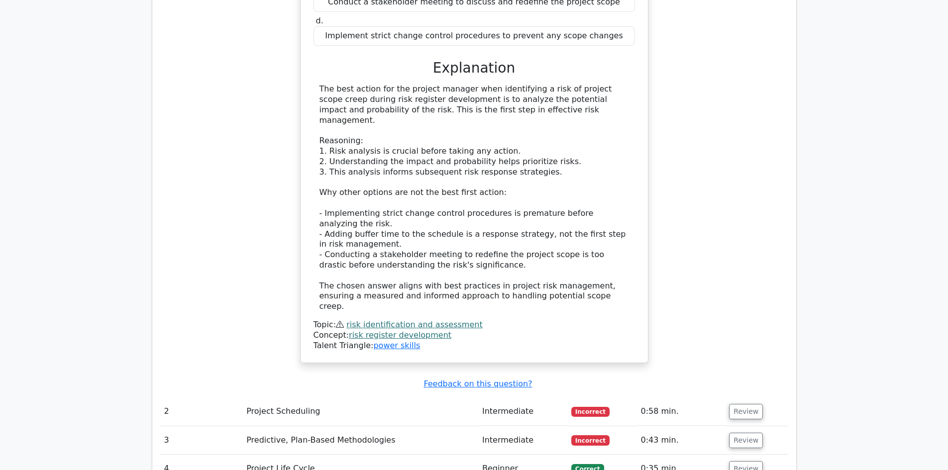
scroll to position [1194, 0]
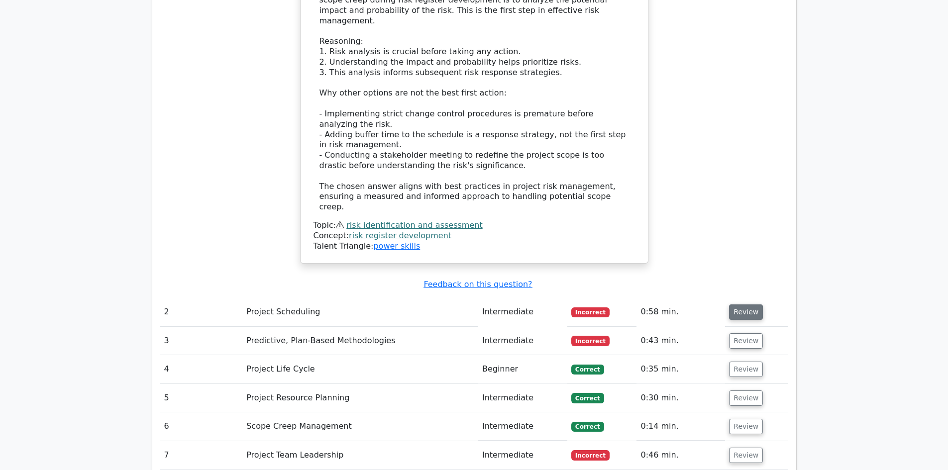
click at [737, 305] on button "Review" at bounding box center [746, 312] width 34 height 15
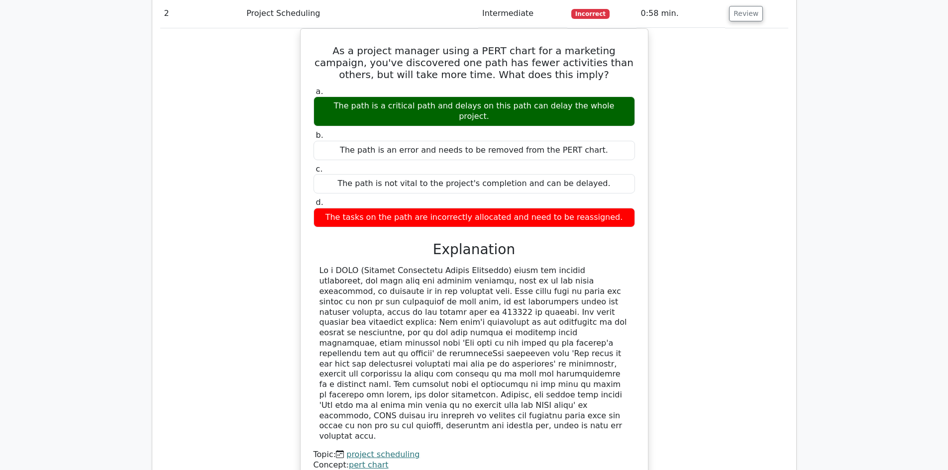
scroll to position [1642, 0]
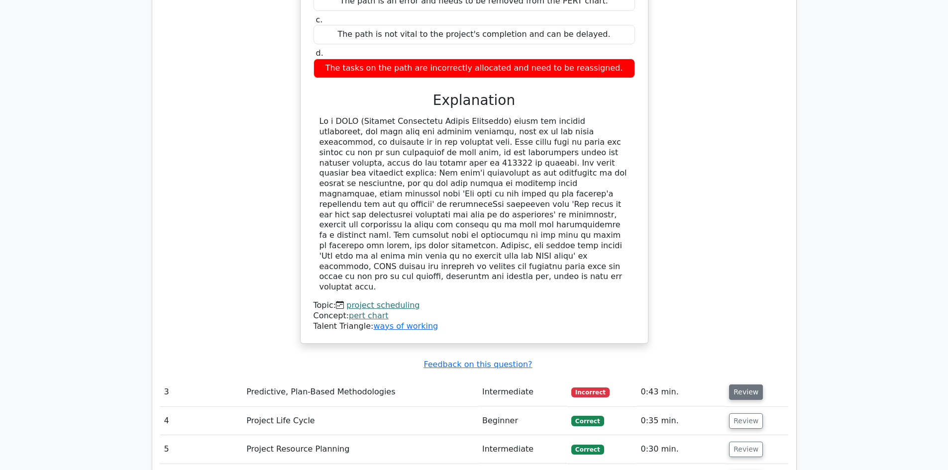
click at [743, 385] on button "Review" at bounding box center [746, 392] width 34 height 15
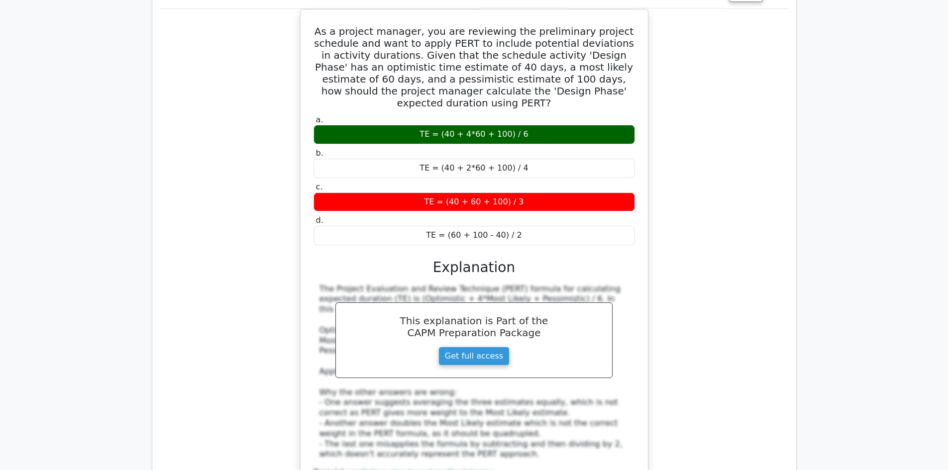
scroll to position [2289, 0]
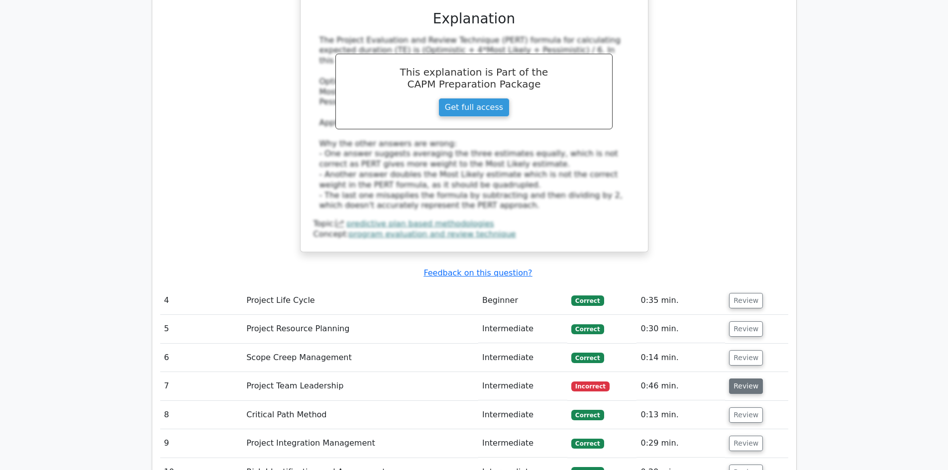
click at [733, 379] on button "Review" at bounding box center [746, 386] width 34 height 15
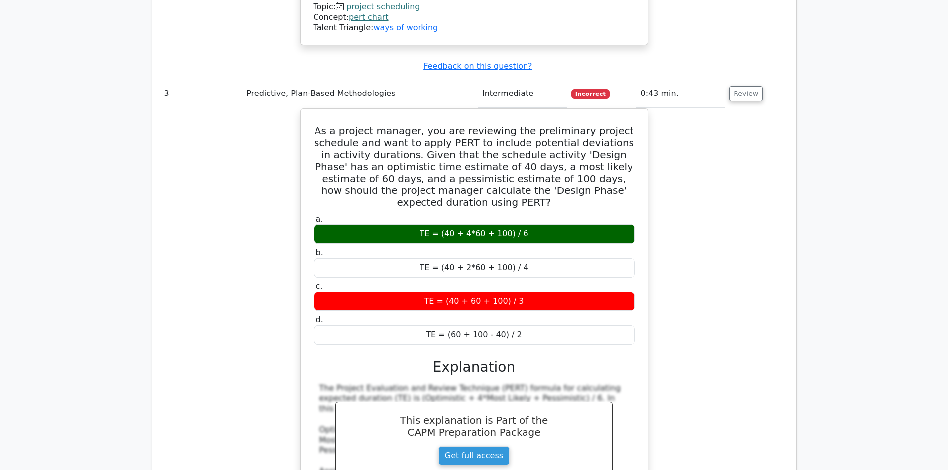
scroll to position [1990, 0]
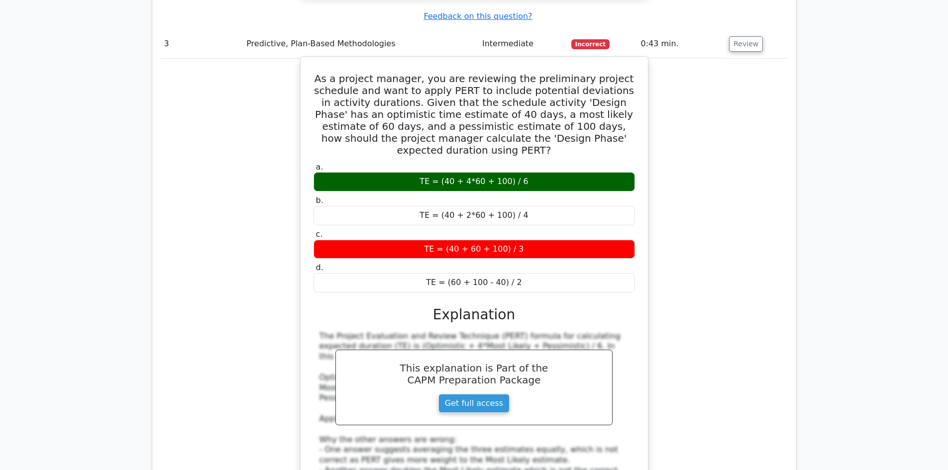
click at [556, 352] on div "The Project Evaluation and Review Technique (PERT) formula for calculating expe…" at bounding box center [474, 419] width 310 height 176
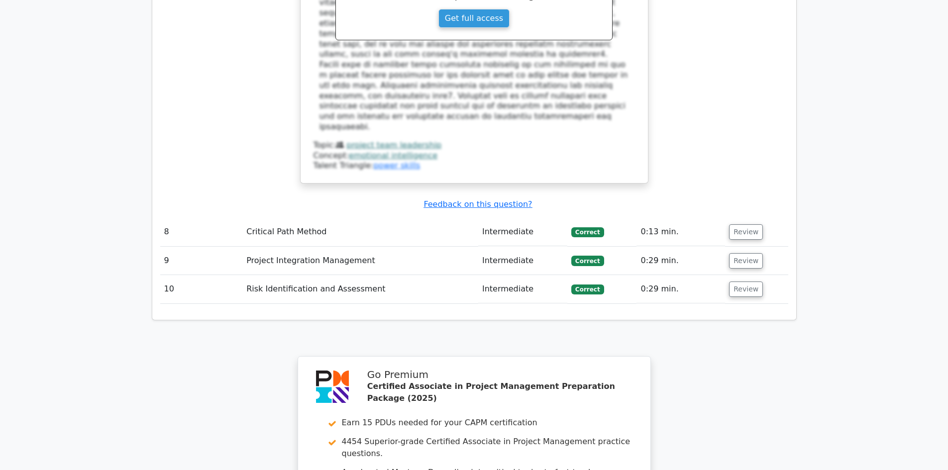
scroll to position [3129, 0]
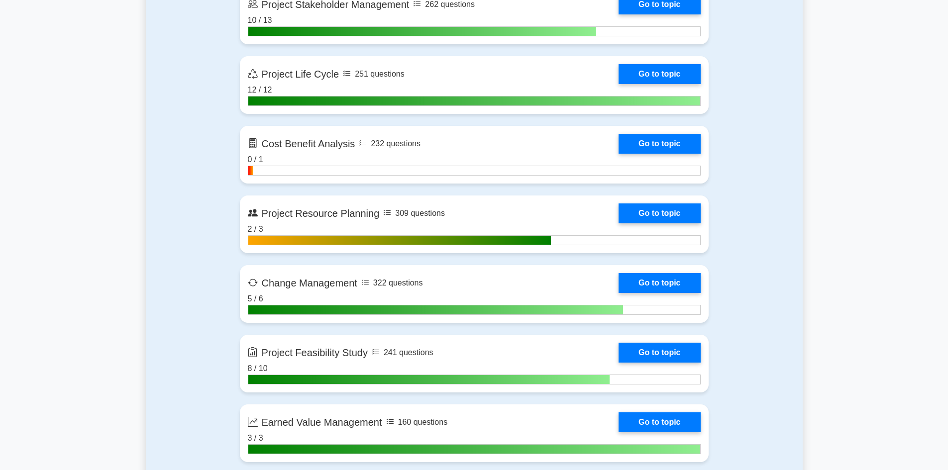
scroll to position [1443, 0]
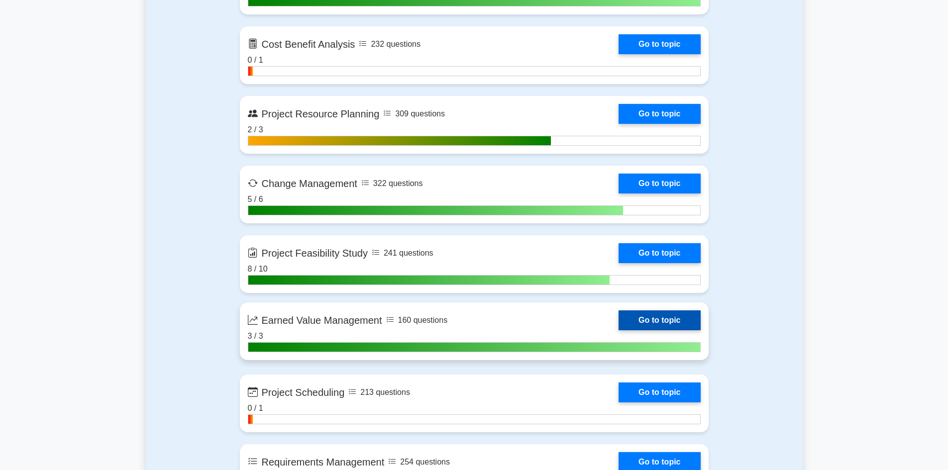
click at [619, 315] on link "Go to topic" at bounding box center [660, 321] width 82 height 20
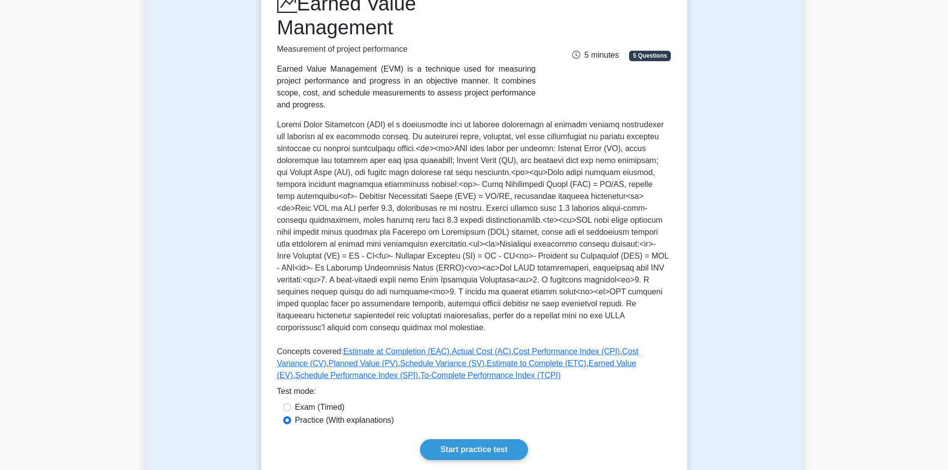
scroll to position [199, 0]
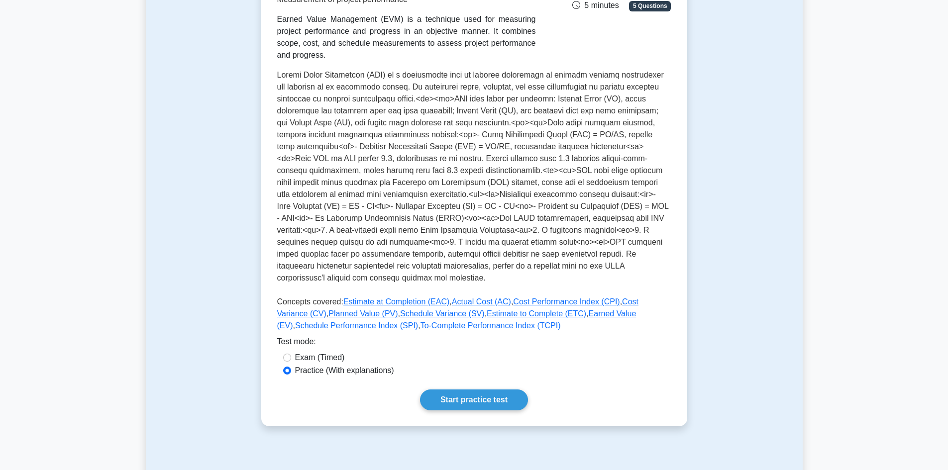
click at [303, 352] on label "Exam (Timed)" at bounding box center [320, 358] width 50 height 12
click at [291, 354] on input "Exam (Timed)" at bounding box center [287, 358] width 8 height 8
radio input "true"
click at [301, 365] on label "Practice (With explanations)" at bounding box center [344, 371] width 99 height 12
click at [291, 367] on input "Practice (With explanations)" at bounding box center [287, 371] width 8 height 8
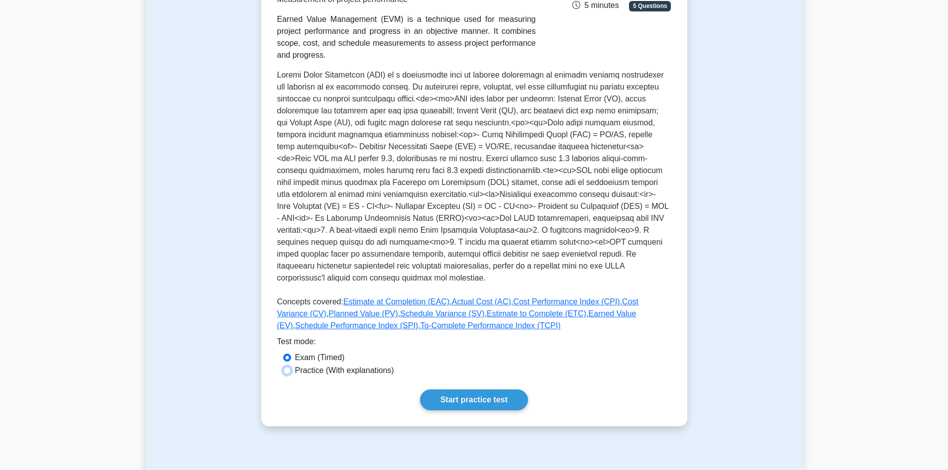
radio input "true"
click at [473, 390] on link "Start practice test" at bounding box center [474, 400] width 108 height 21
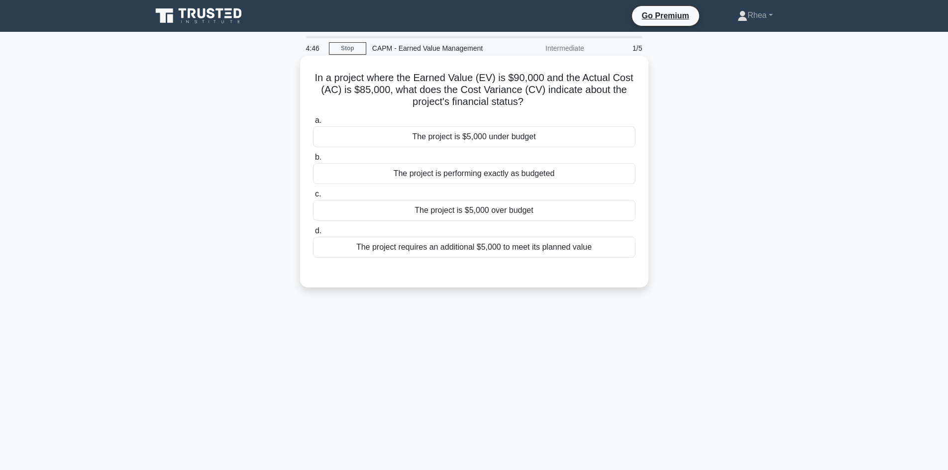
click at [547, 137] on div "The project is $5,000 under budget" at bounding box center [474, 136] width 322 height 21
click at [313, 124] on input "a. The project is $5,000 under budget" at bounding box center [313, 120] width 0 height 6
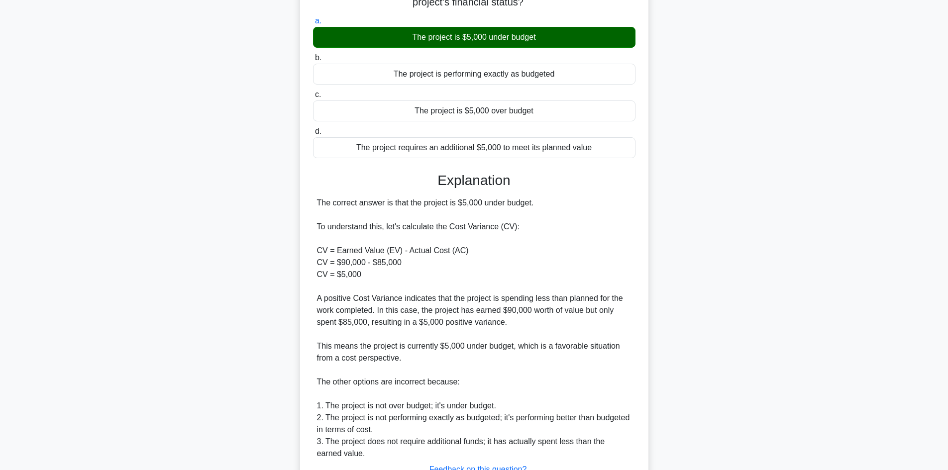
scroll to position [180, 0]
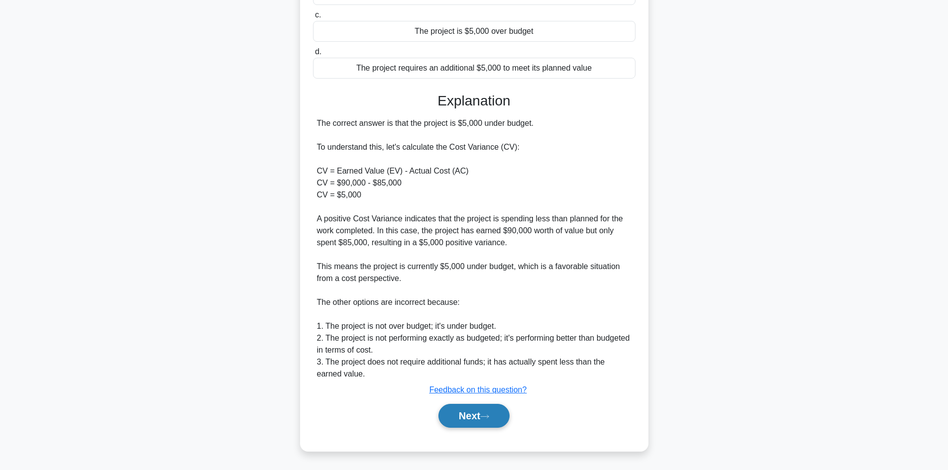
click at [457, 423] on button "Next" at bounding box center [473, 416] width 71 height 24
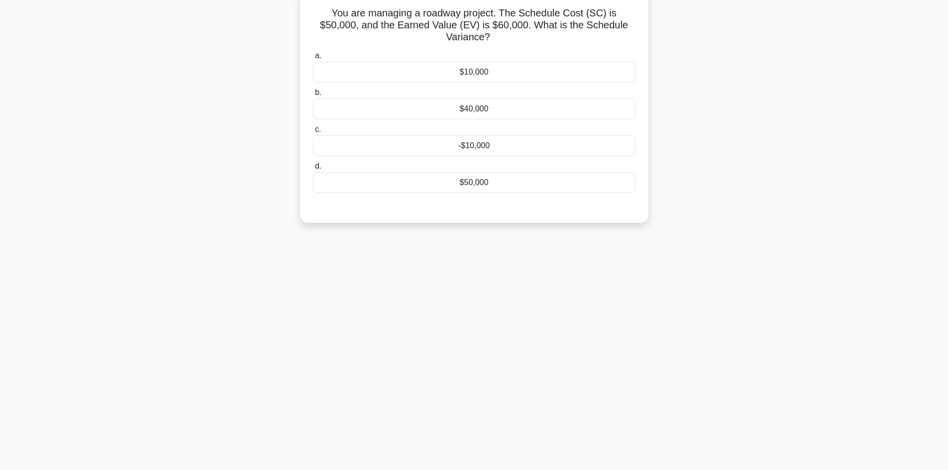
scroll to position [0, 0]
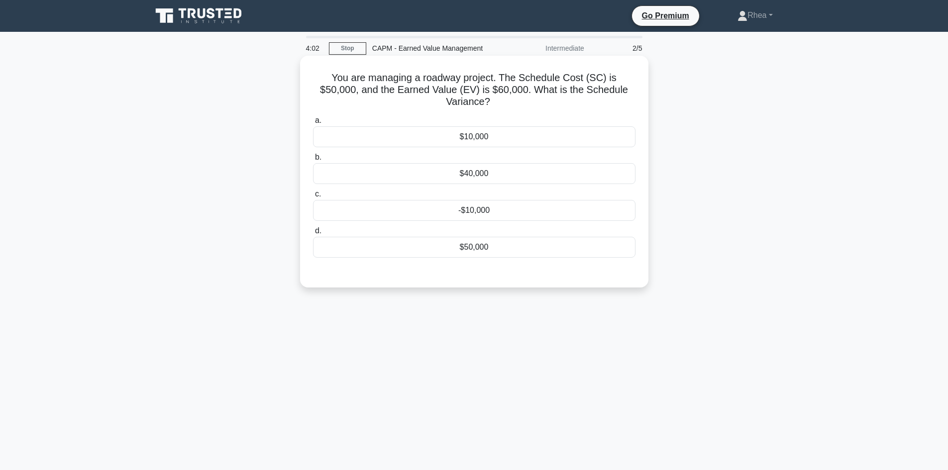
click at [520, 126] on div "$10,000" at bounding box center [474, 136] width 322 height 21
click at [313, 121] on input "a. $10,000" at bounding box center [313, 120] width 0 height 6
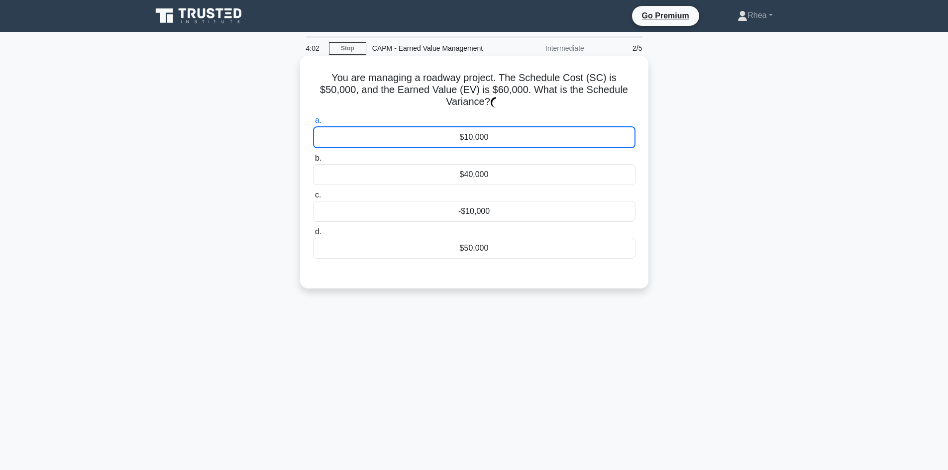
click at [520, 126] on div "$10,000" at bounding box center [474, 137] width 322 height 22
click at [313, 121] on input "a. $10,000" at bounding box center [313, 120] width 0 height 6
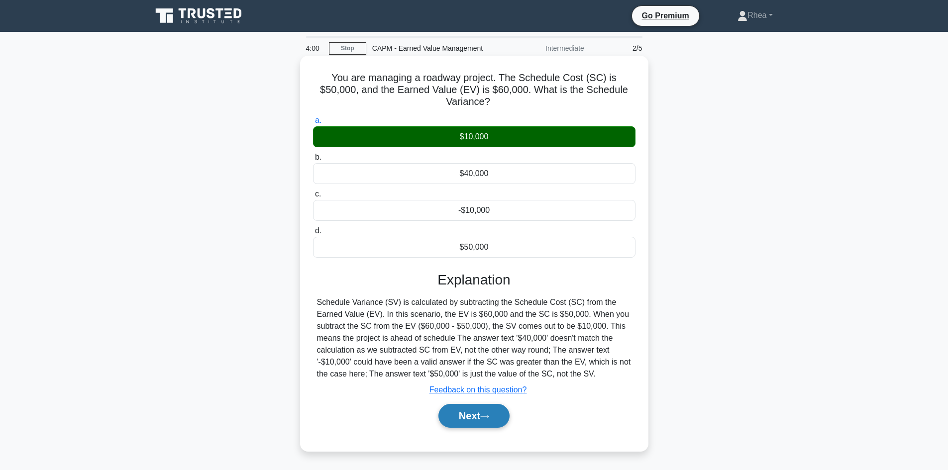
click at [455, 406] on button "Next" at bounding box center [473, 416] width 71 height 24
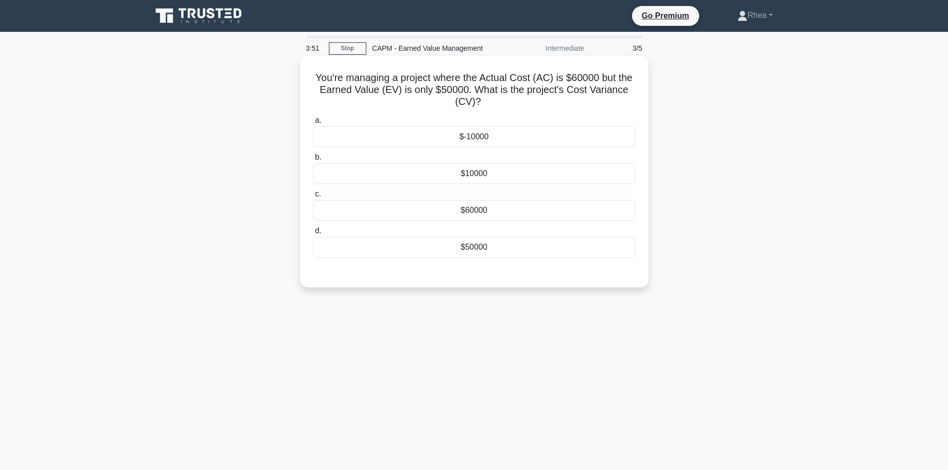
click at [551, 136] on div "$-10000" at bounding box center [474, 136] width 322 height 21
click at [313, 124] on input "a. $-10000" at bounding box center [313, 120] width 0 height 6
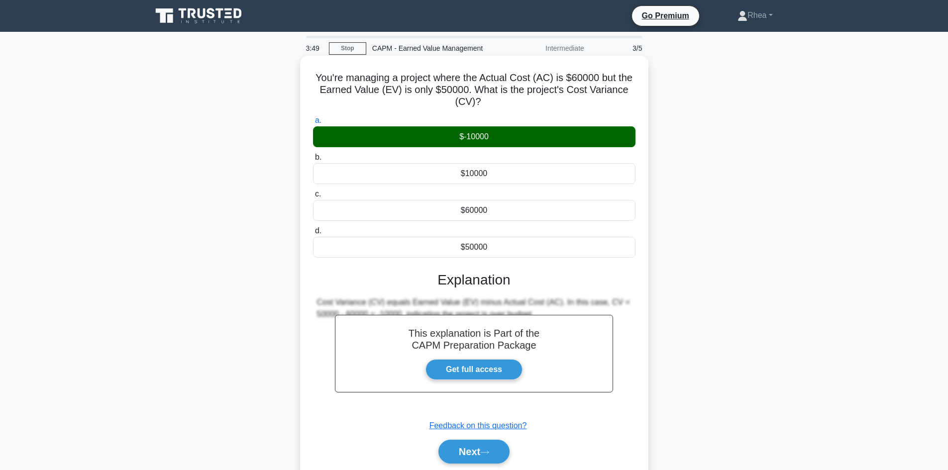
scroll to position [50, 0]
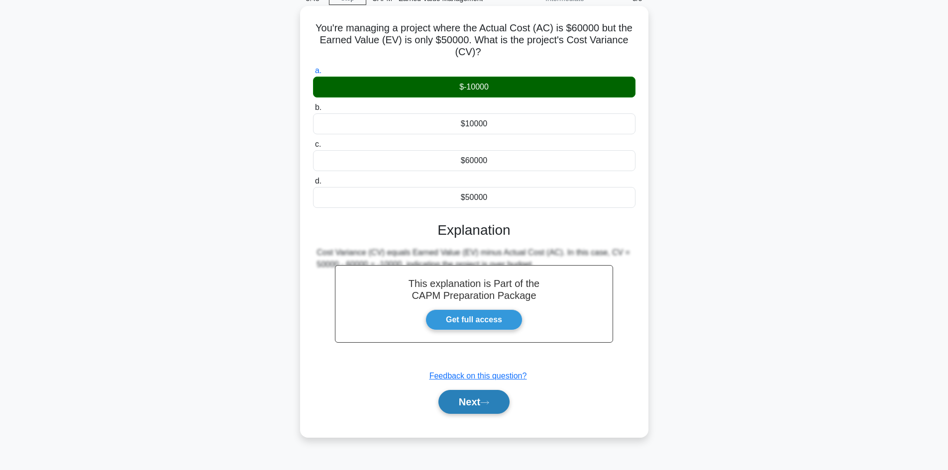
click at [452, 403] on button "Next" at bounding box center [473, 402] width 71 height 24
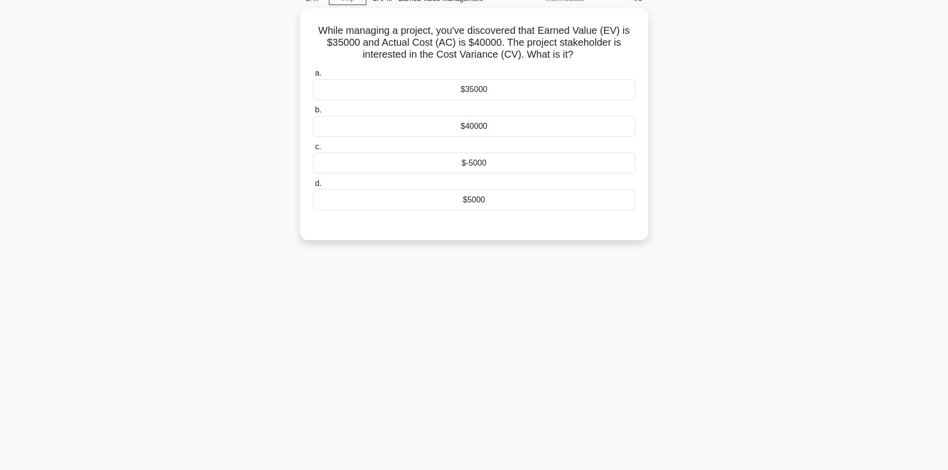
scroll to position [0, 0]
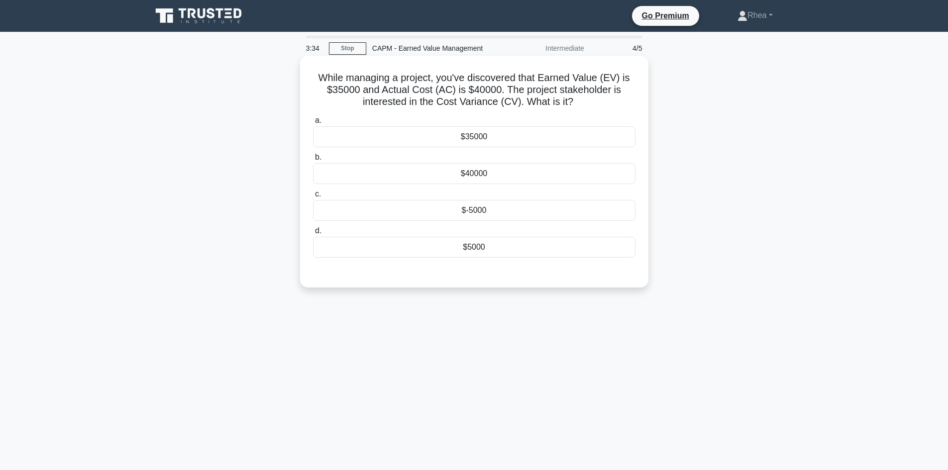
click at [502, 213] on div "$-5000" at bounding box center [474, 210] width 322 height 21
click at [313, 198] on input "c. $-5000" at bounding box center [313, 194] width 0 height 6
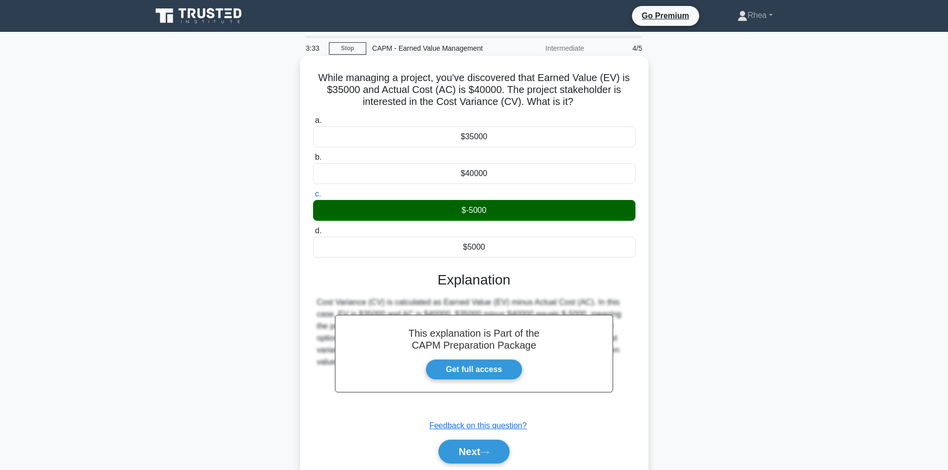
scroll to position [67, 0]
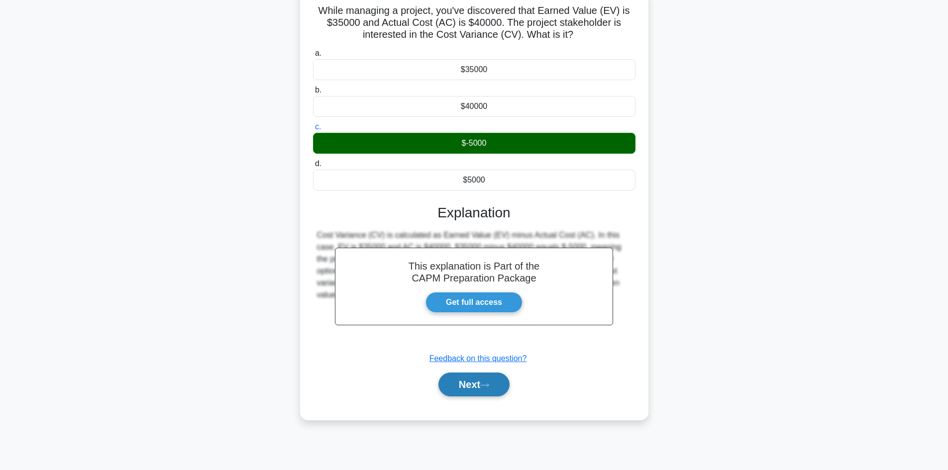
click at [462, 388] on button "Next" at bounding box center [473, 385] width 71 height 24
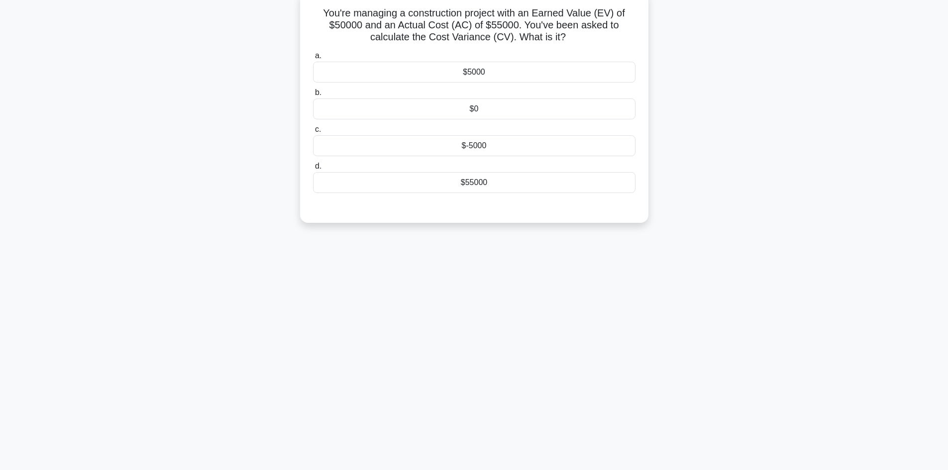
scroll to position [17, 0]
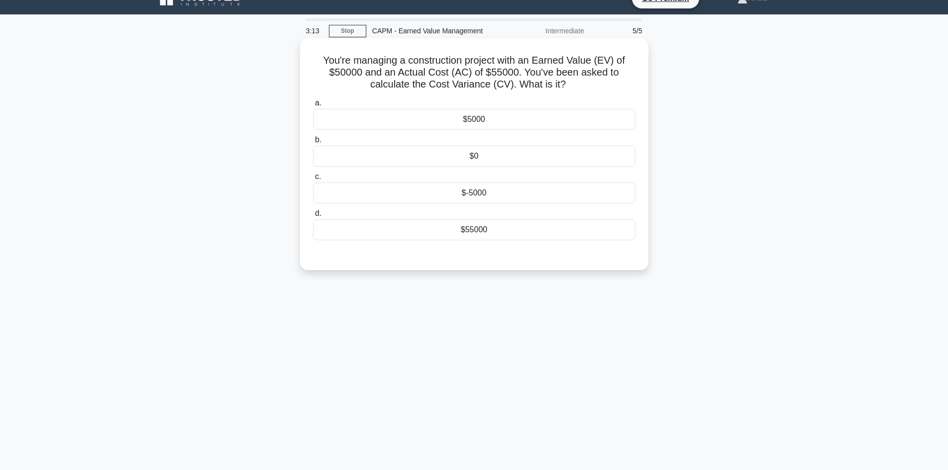
click at [510, 193] on div "$-5000" at bounding box center [474, 193] width 322 height 21
click at [313, 180] on input "c. $-5000" at bounding box center [313, 177] width 0 height 6
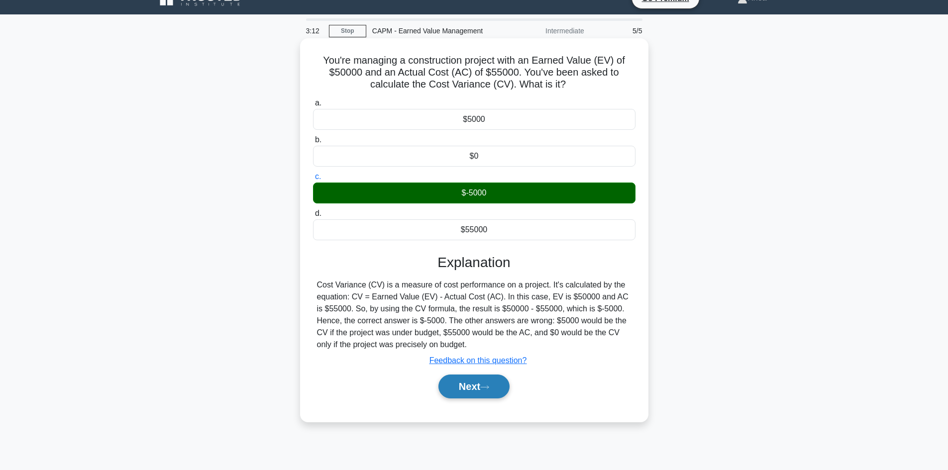
click at [474, 386] on button "Next" at bounding box center [473, 387] width 71 height 24
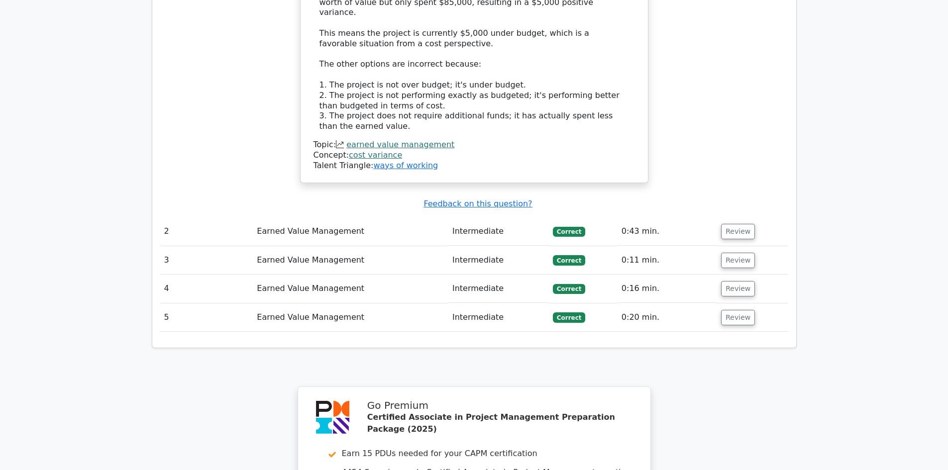
scroll to position [1393, 0]
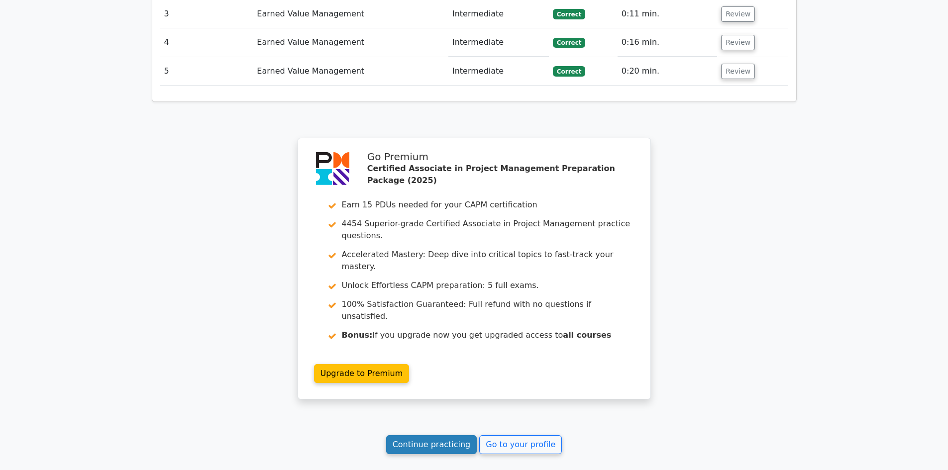
click at [424, 435] on link "Continue practicing" at bounding box center [431, 444] width 91 height 19
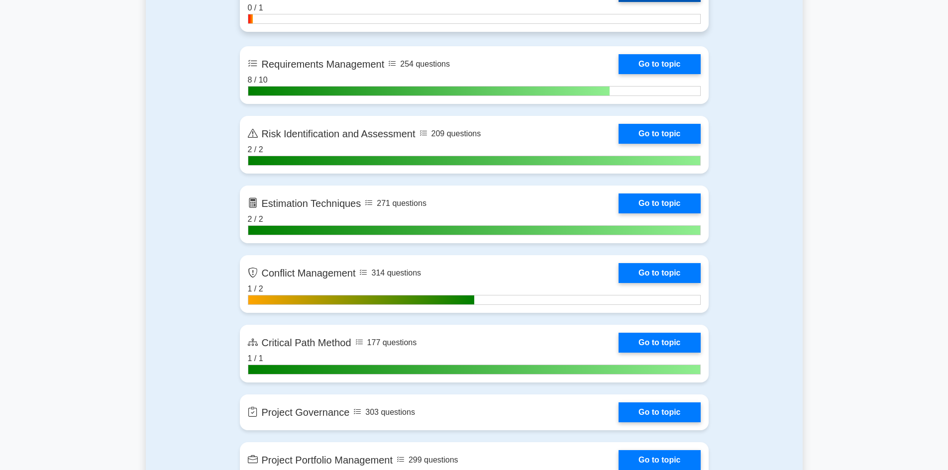
scroll to position [1891, 0]
